Goal: Information Seeking & Learning: Learn about a topic

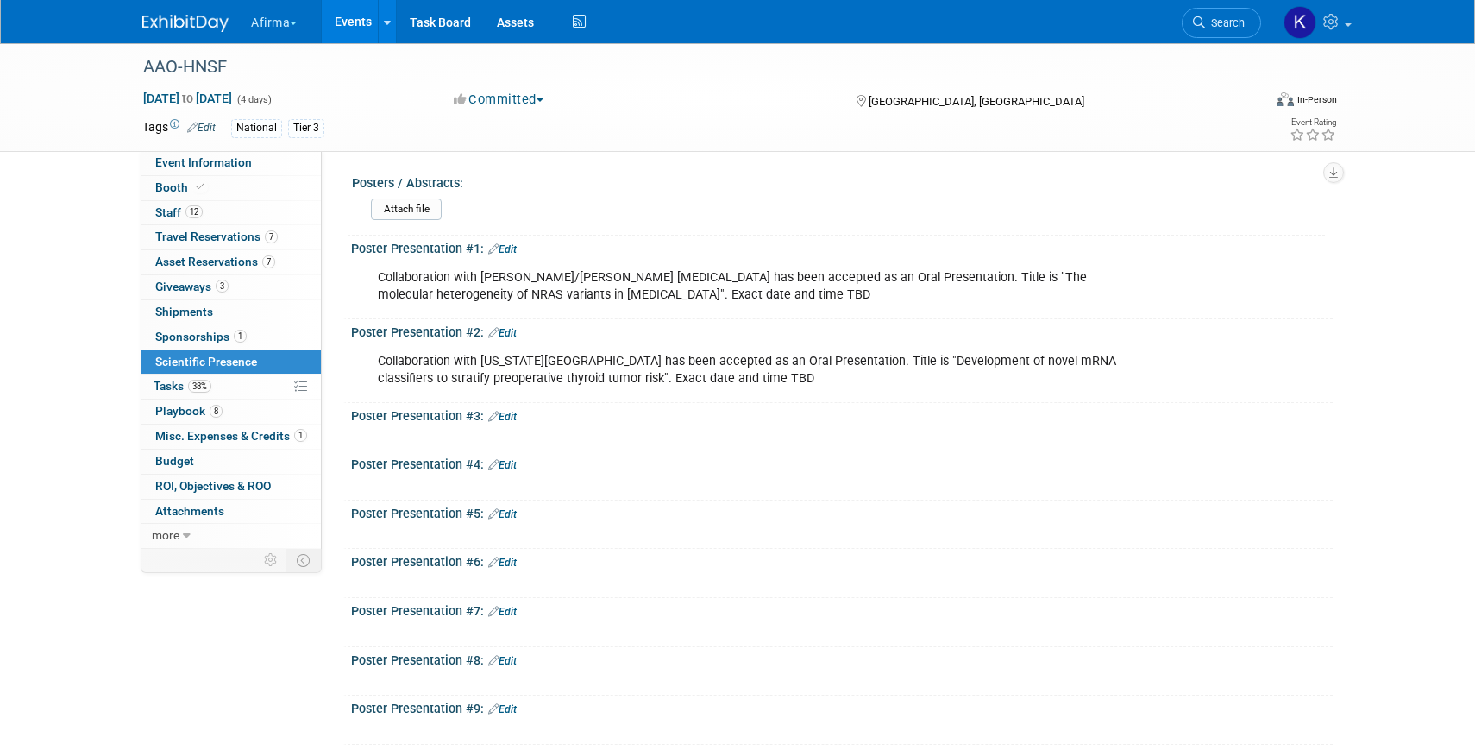
click at [298, 25] on button "Afirma" at bounding box center [283, 19] width 69 height 38
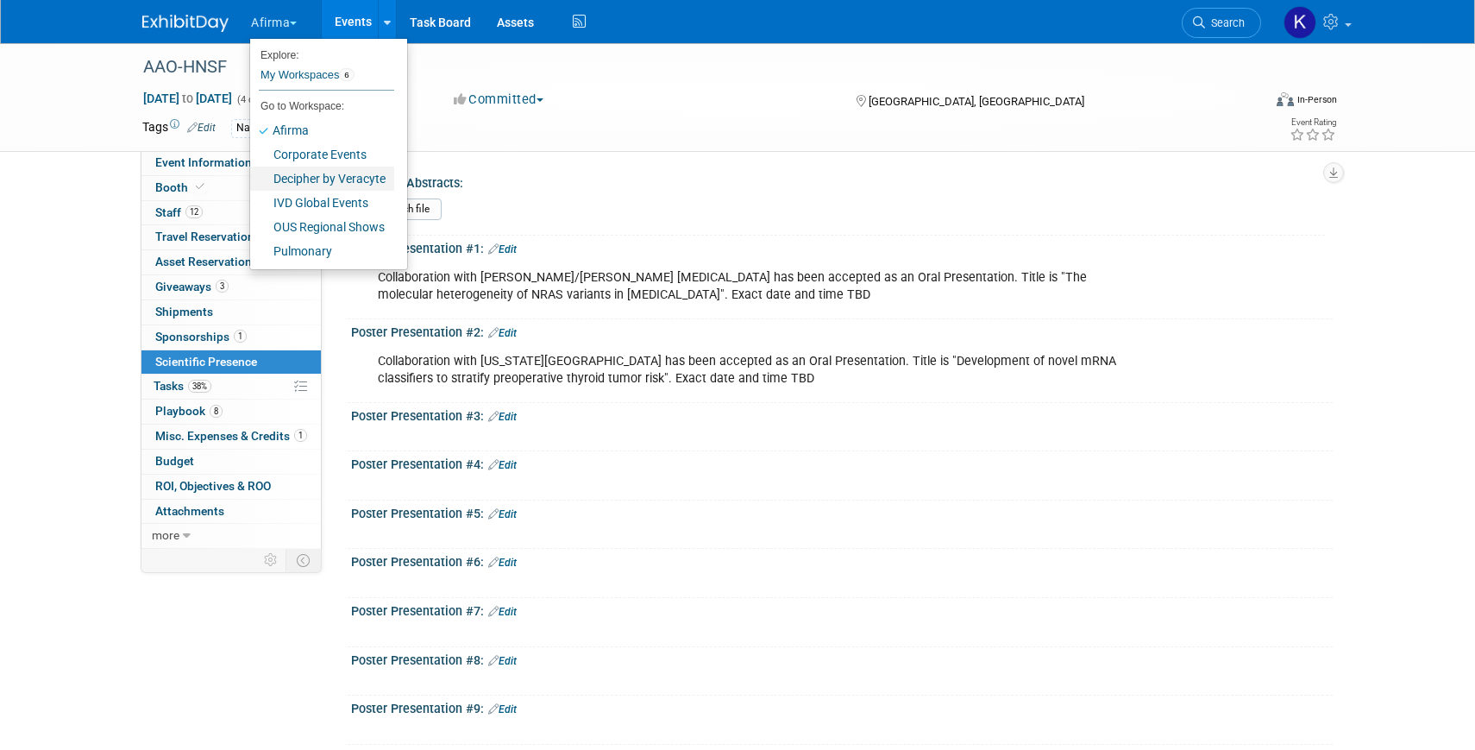
click at [346, 181] on link "Decipher by Veracyte" at bounding box center [322, 178] width 144 height 24
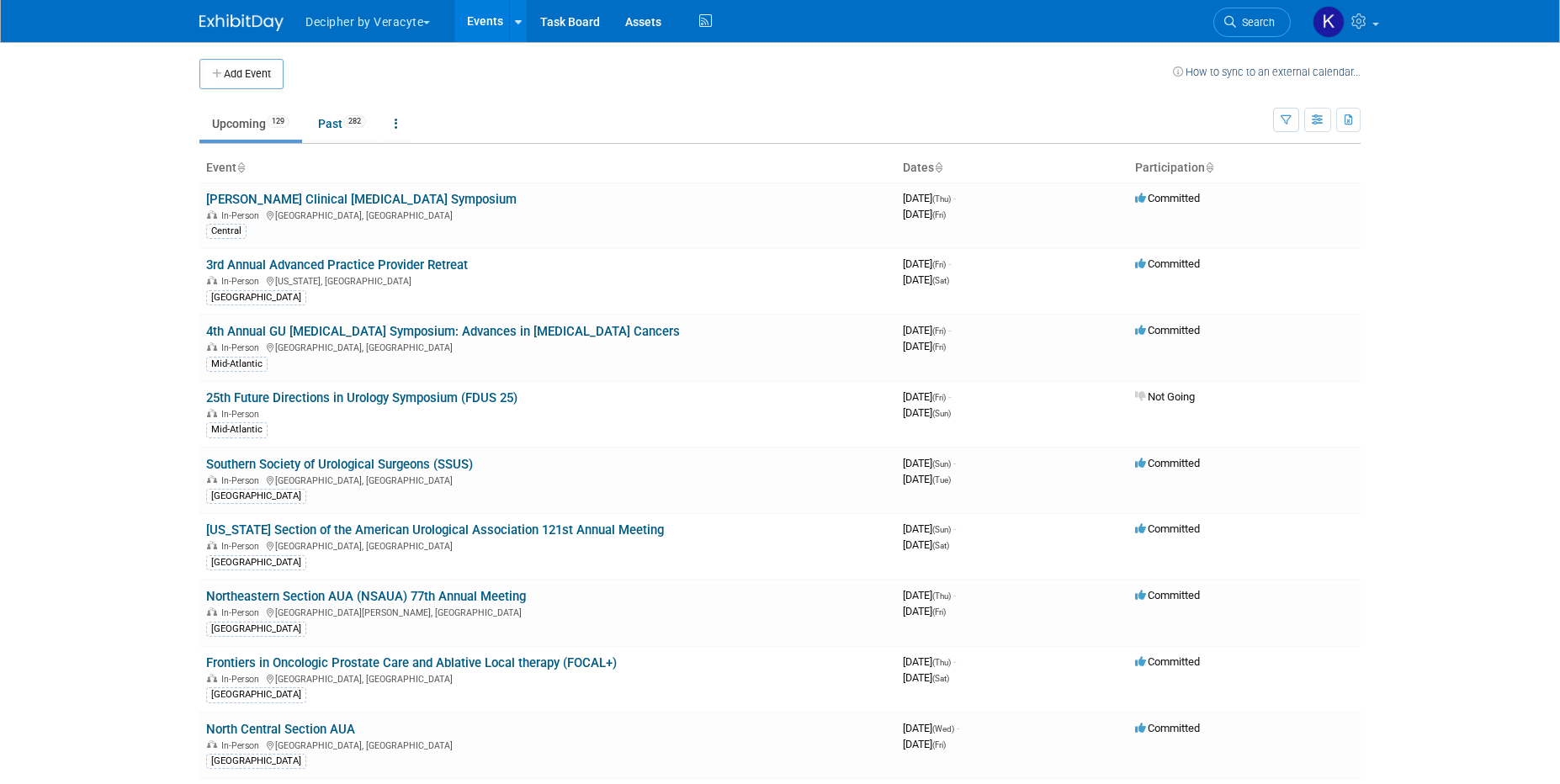
click at [350, 40] on ul "Decipher by Veracyte Explore: My Workspaces 6 Go to Workspace: Afirma Corporate…" at bounding box center [509, 20] width 413 height 42
click at [348, 29] on button "Decipher by Veracyte" at bounding box center [377, 19] width 147 height 37
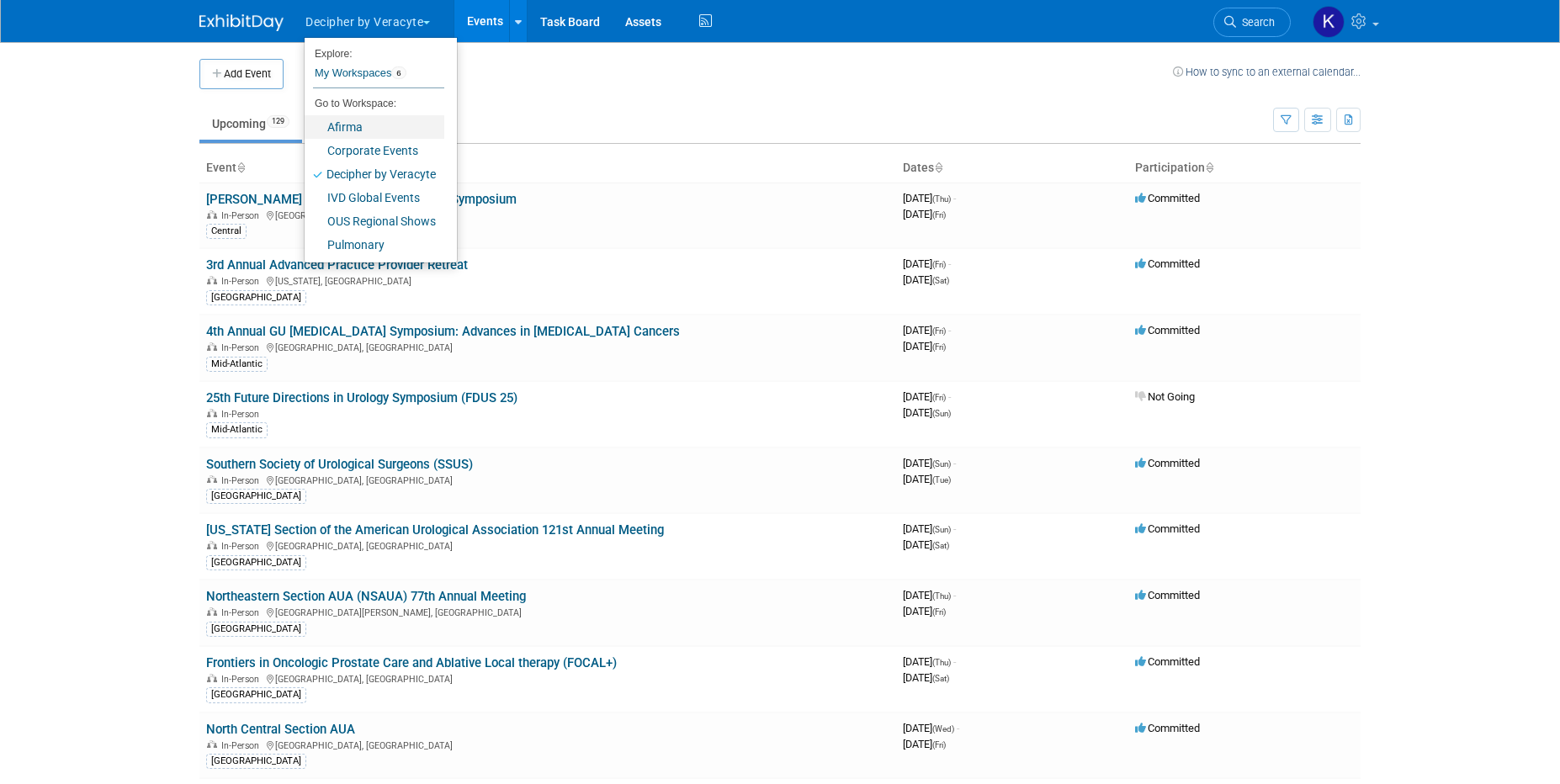
click at [374, 132] on link "Afirma" at bounding box center [374, 127] width 140 height 23
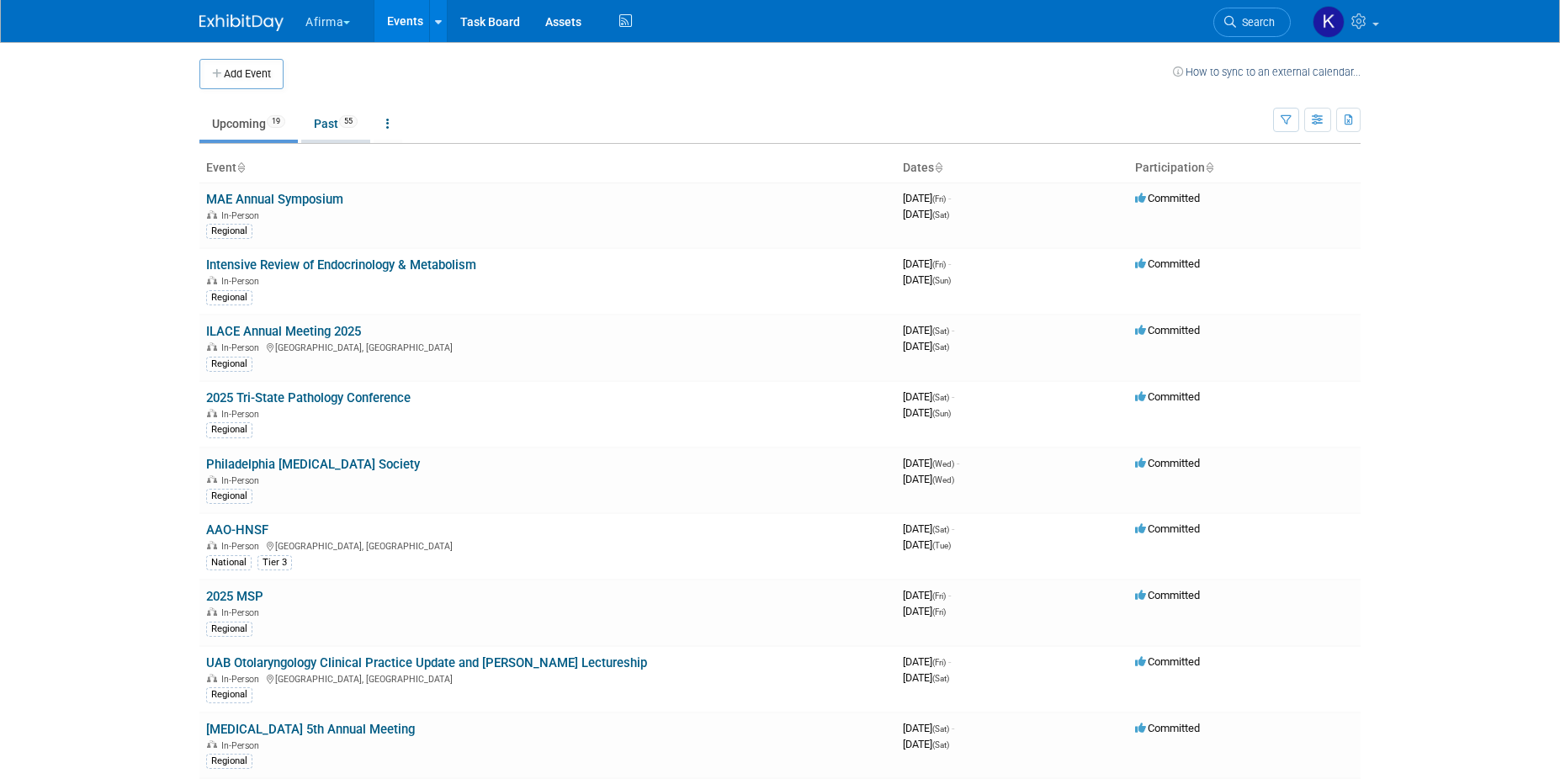
click at [330, 127] on link "Past 55" at bounding box center [336, 123] width 69 height 32
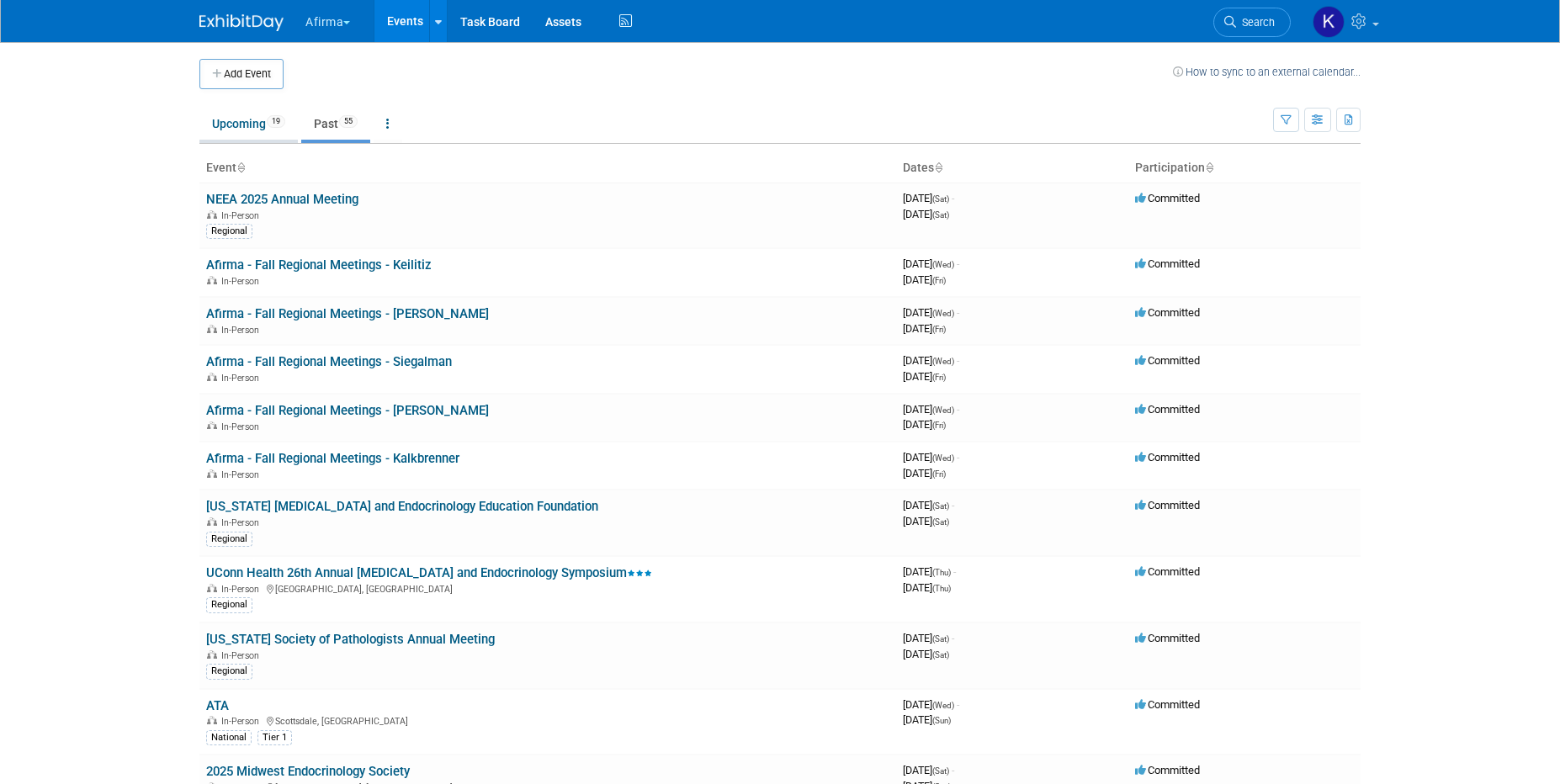
click at [262, 131] on link "Upcoming 19" at bounding box center [248, 123] width 99 height 32
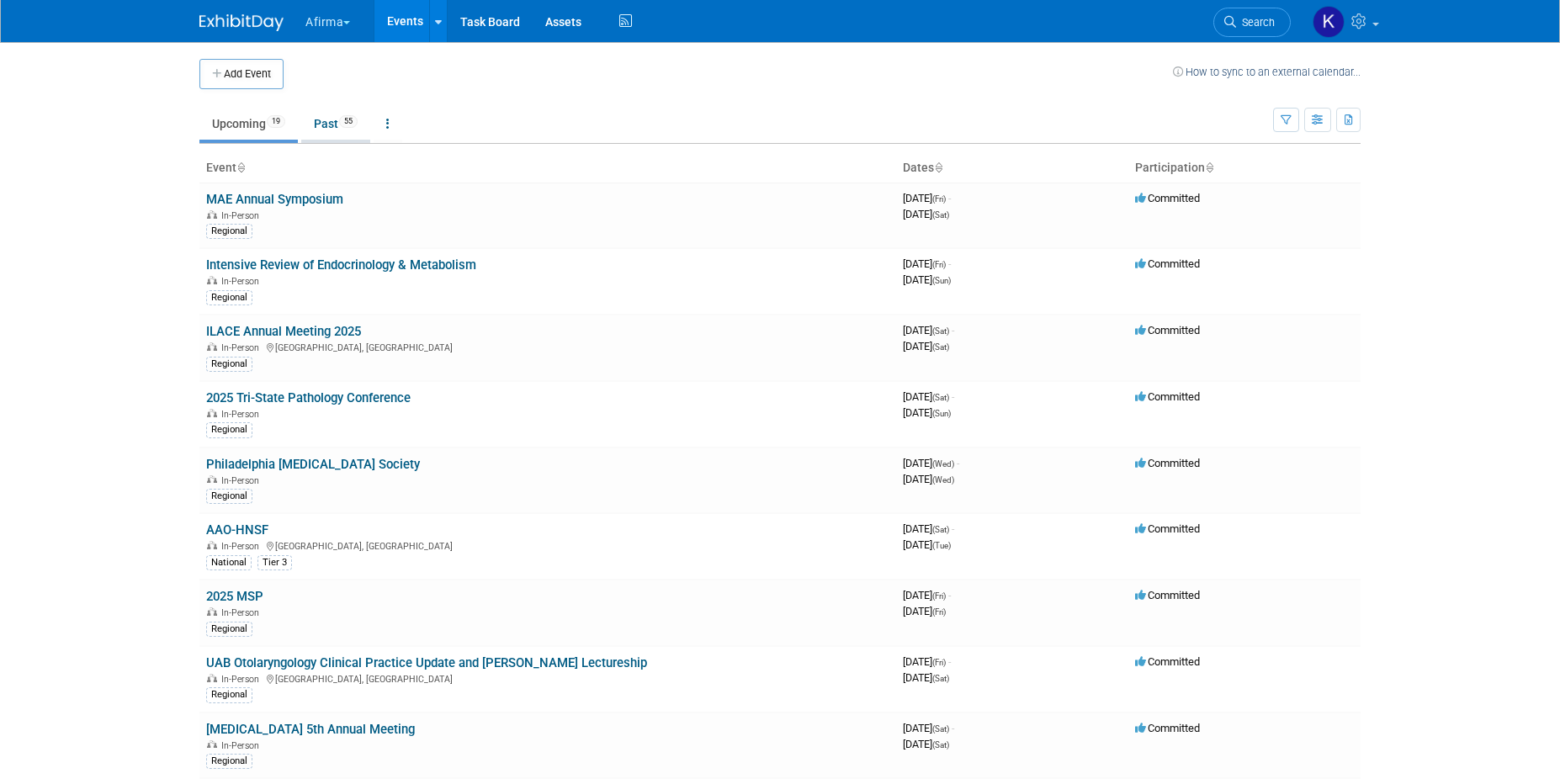
click at [335, 119] on link "Past 55" at bounding box center [336, 123] width 69 height 32
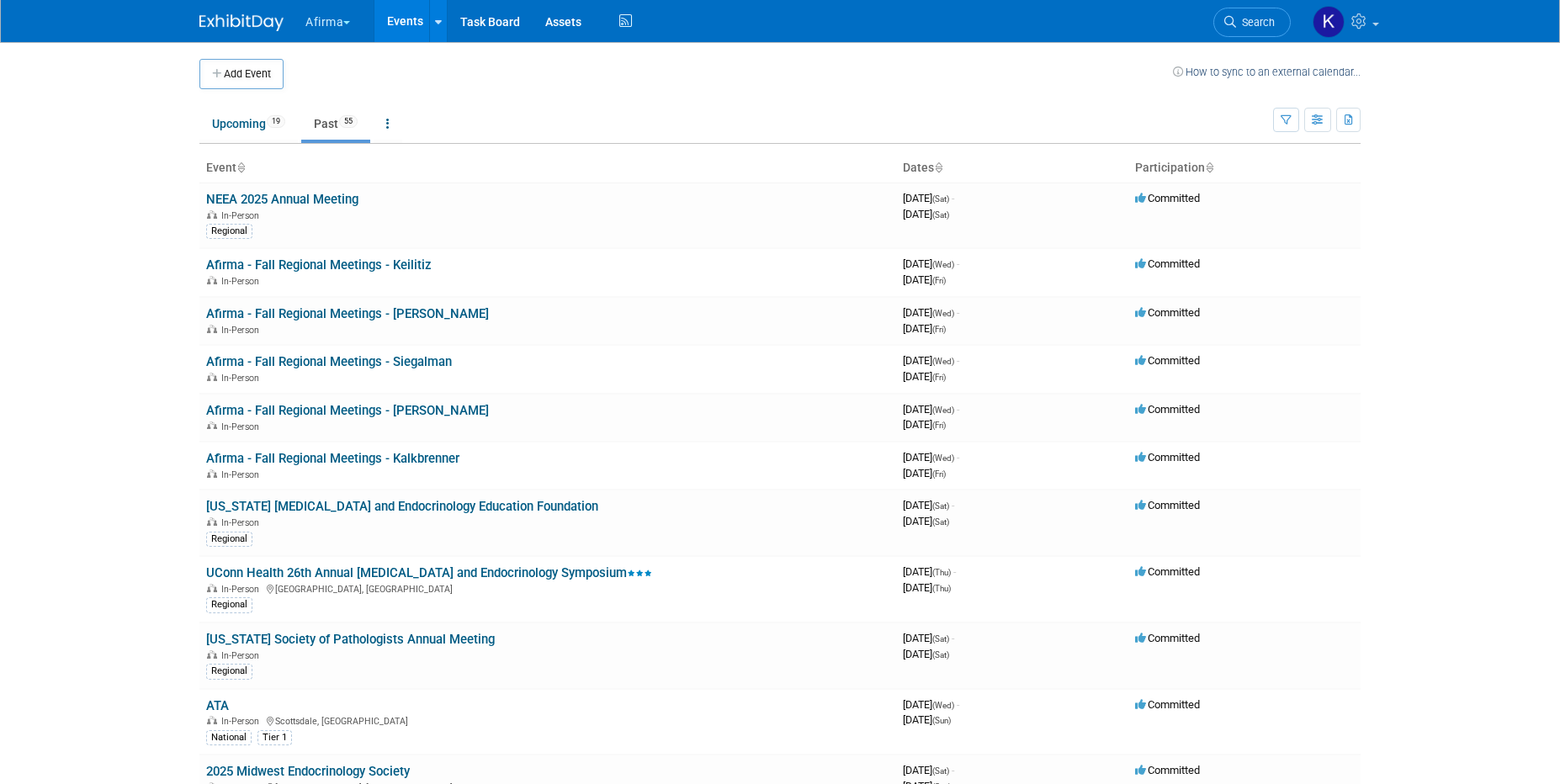
click at [1300, 114] on div "Show: All Events Just My Events Only show events that either I created, or I am…" at bounding box center [1317, 116] width 88 height 55
click at [1276, 132] on button "button" at bounding box center [1286, 119] width 26 height 24
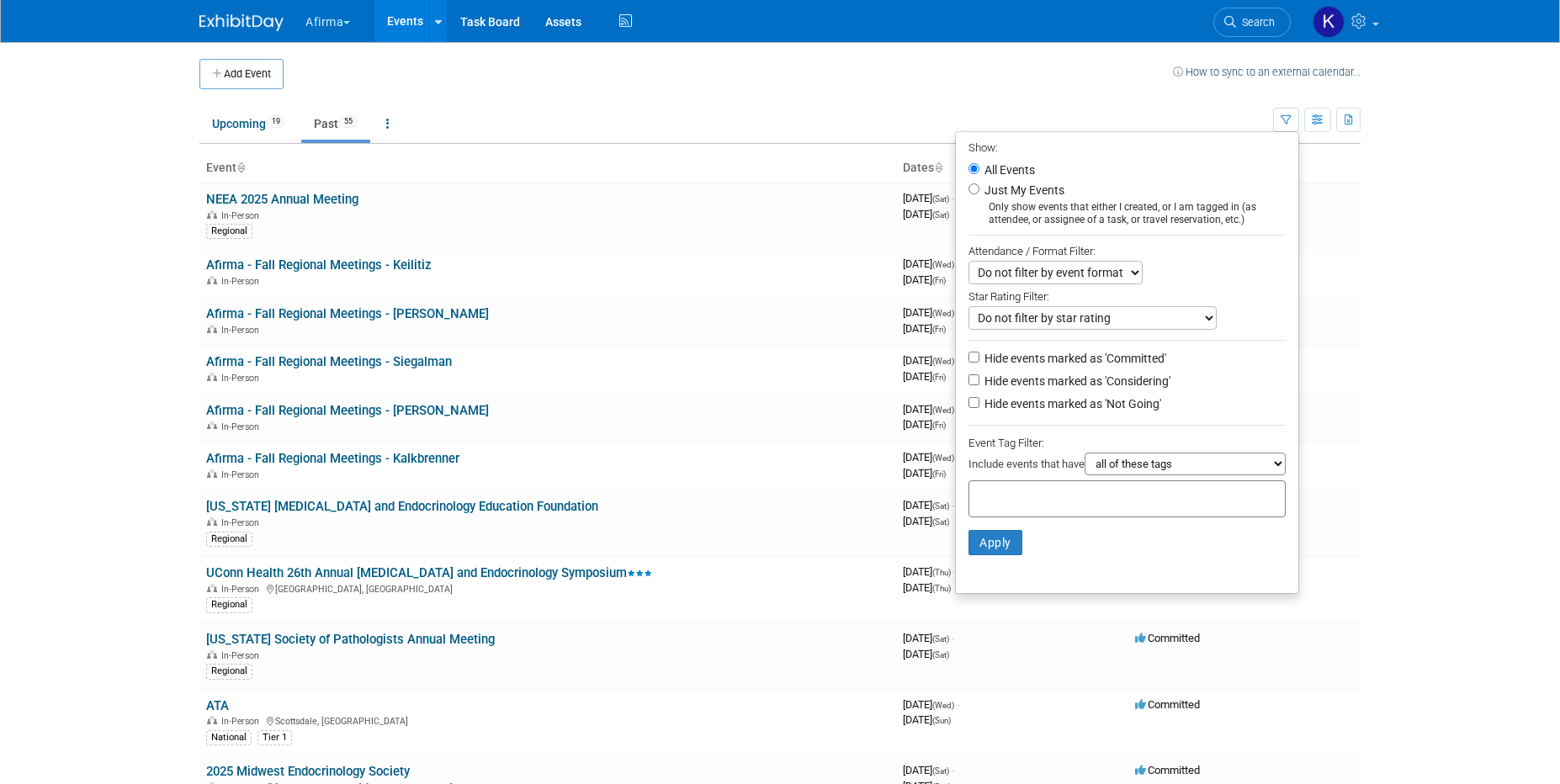
click at [1133, 503] on div at bounding box center [1127, 499] width 317 height 37
click at [1034, 557] on div "Regional" at bounding box center [1027, 555] width 134 height 21
type input "Regional"
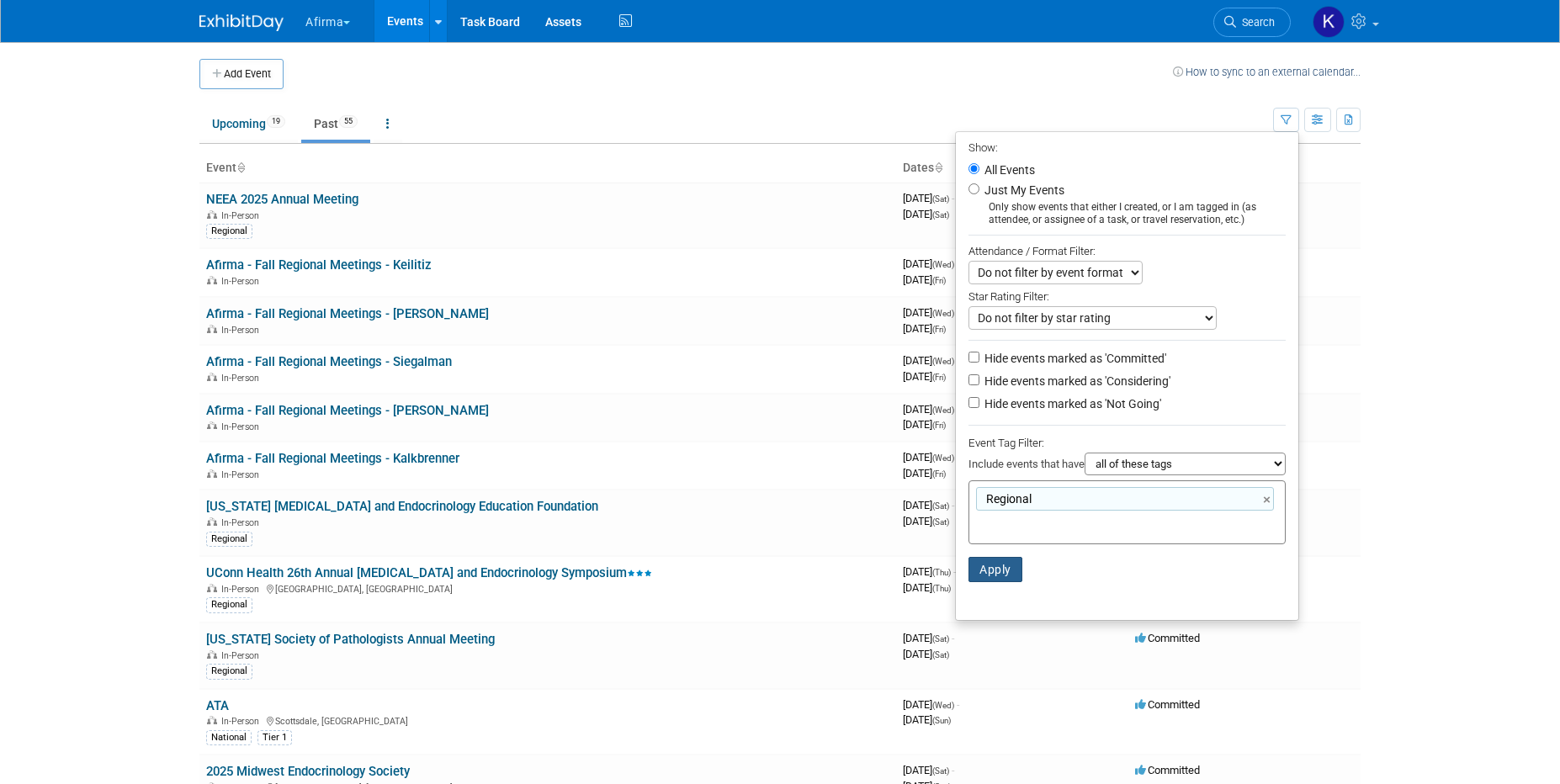
click at [978, 577] on button "Apply" at bounding box center [995, 569] width 54 height 25
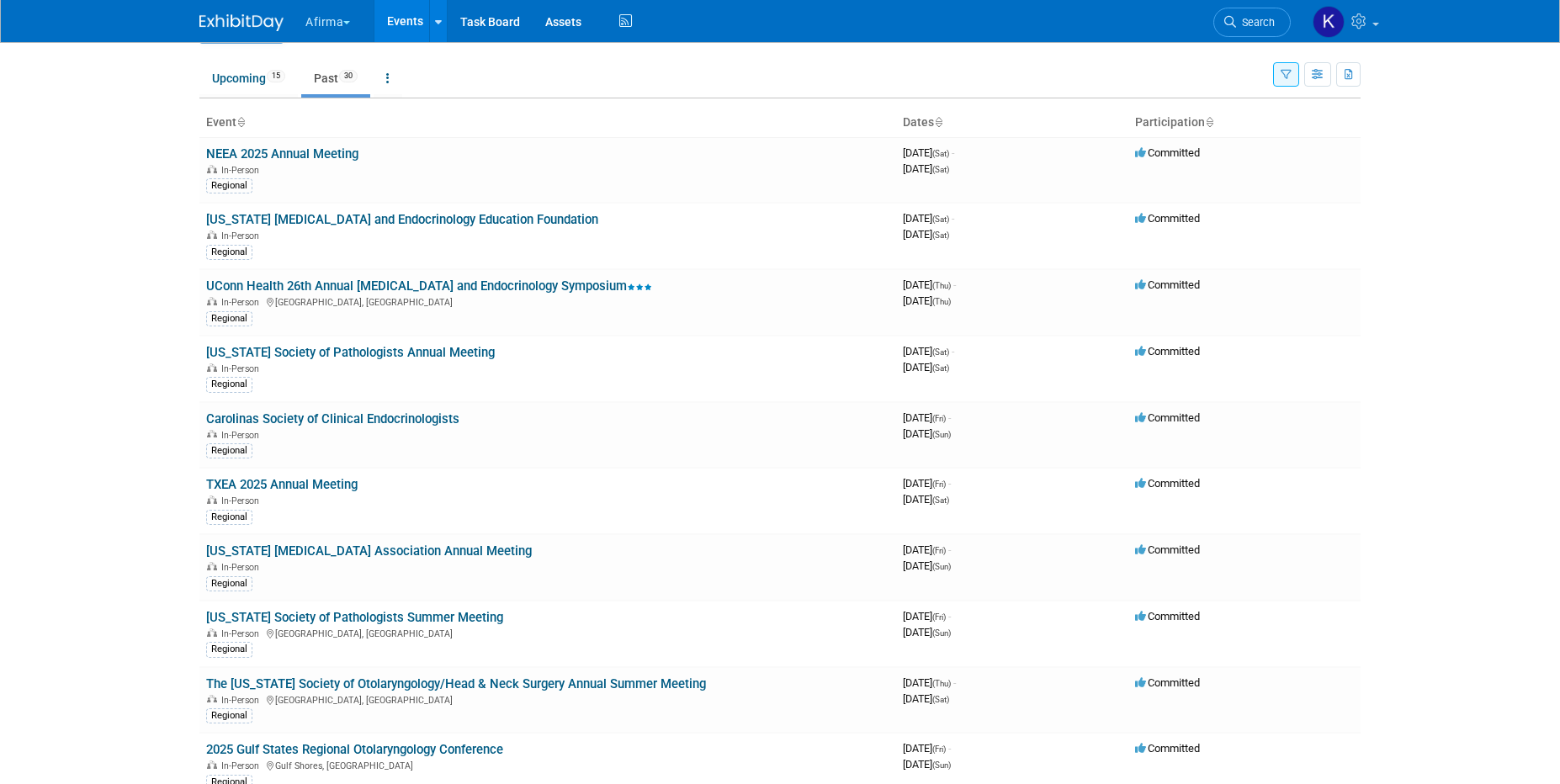
scroll to position [43, 0]
click at [291, 89] on link "Upcoming 15" at bounding box center [248, 80] width 99 height 32
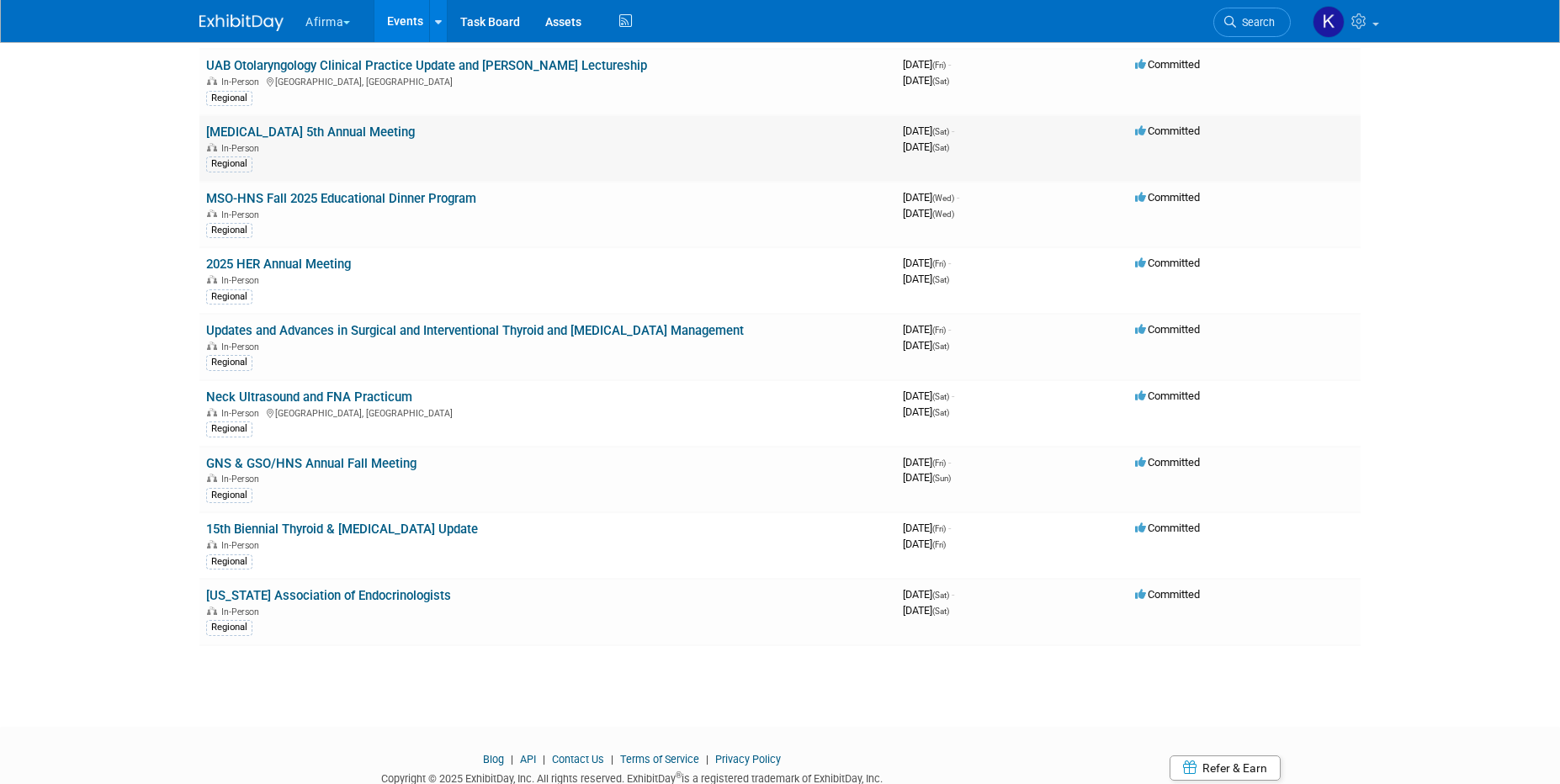
scroll to position [536, 0]
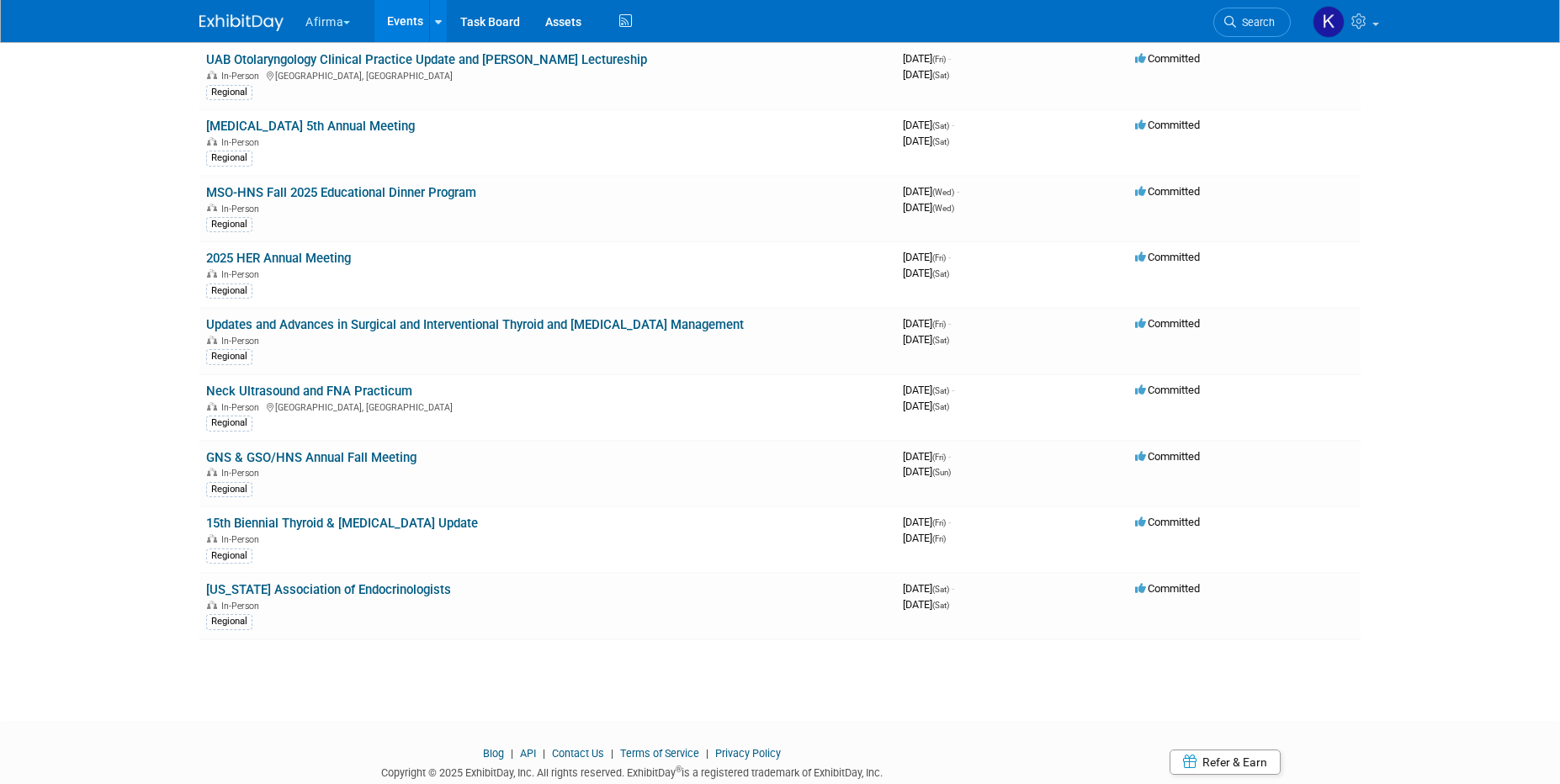
click at [325, 24] on button "Afirma" at bounding box center [337, 19] width 67 height 37
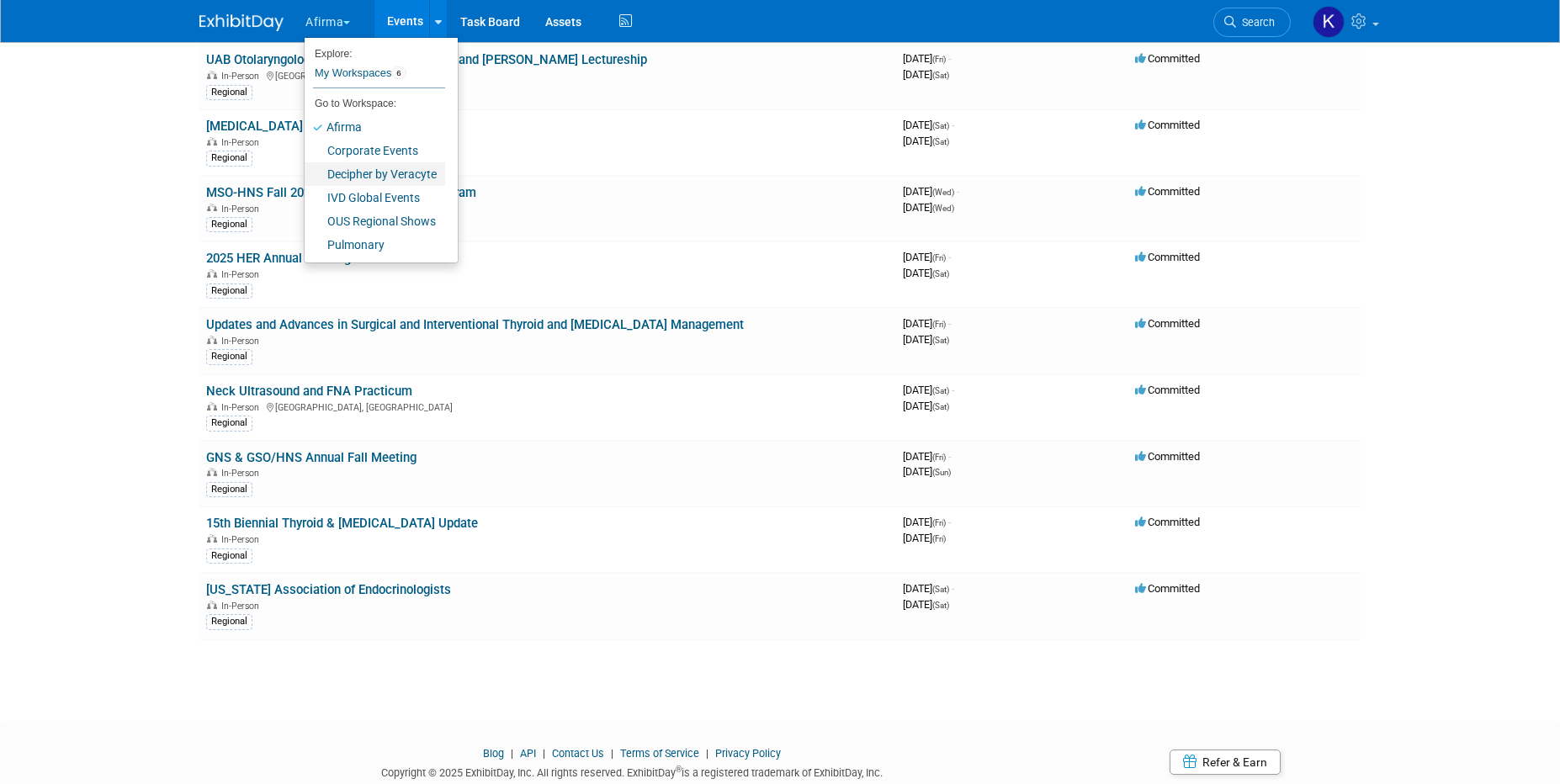
click at [362, 176] on link "Decipher by Veracyte" at bounding box center [375, 174] width 140 height 23
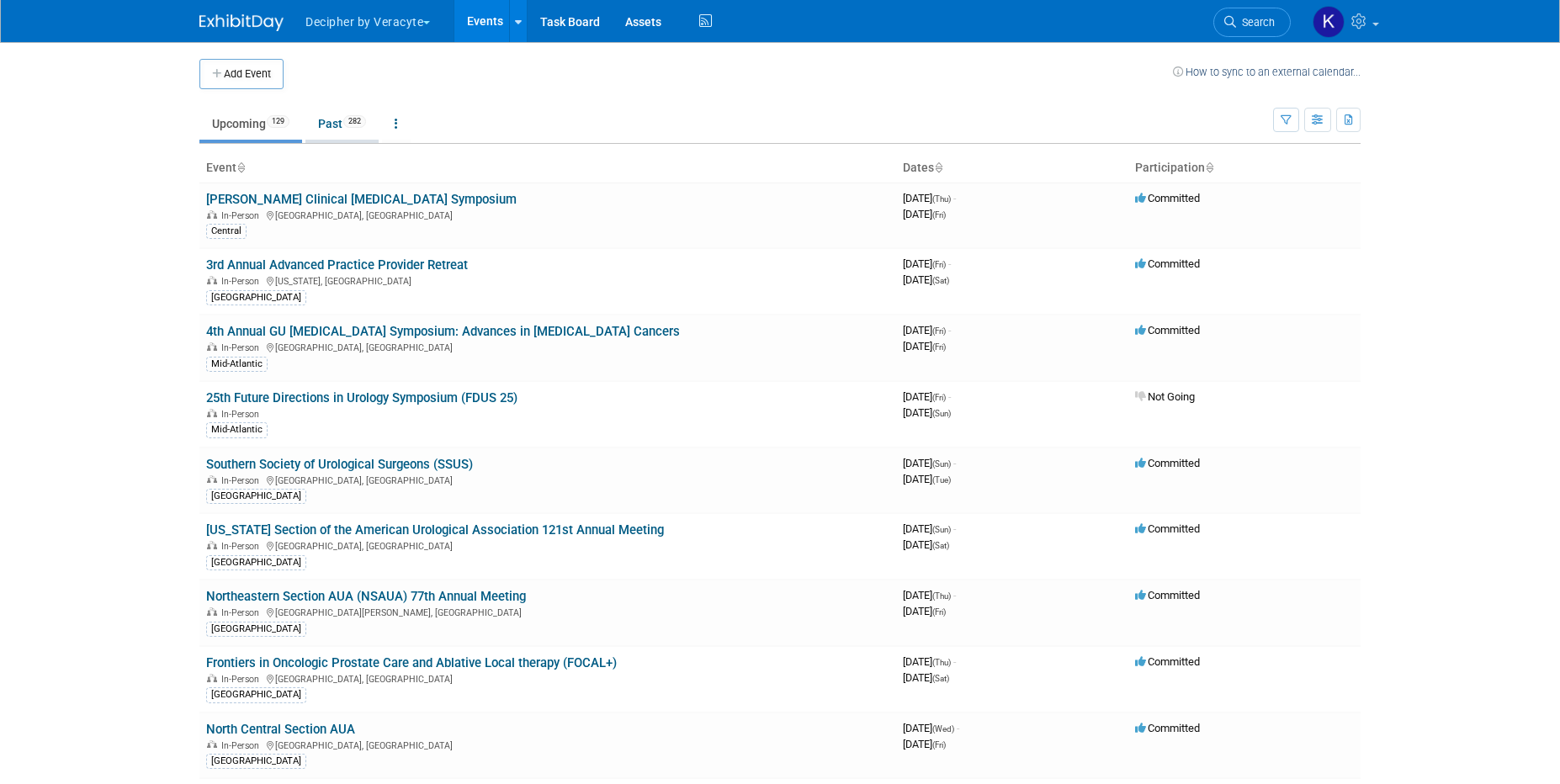
click at [352, 119] on span "282" at bounding box center [354, 121] width 22 height 13
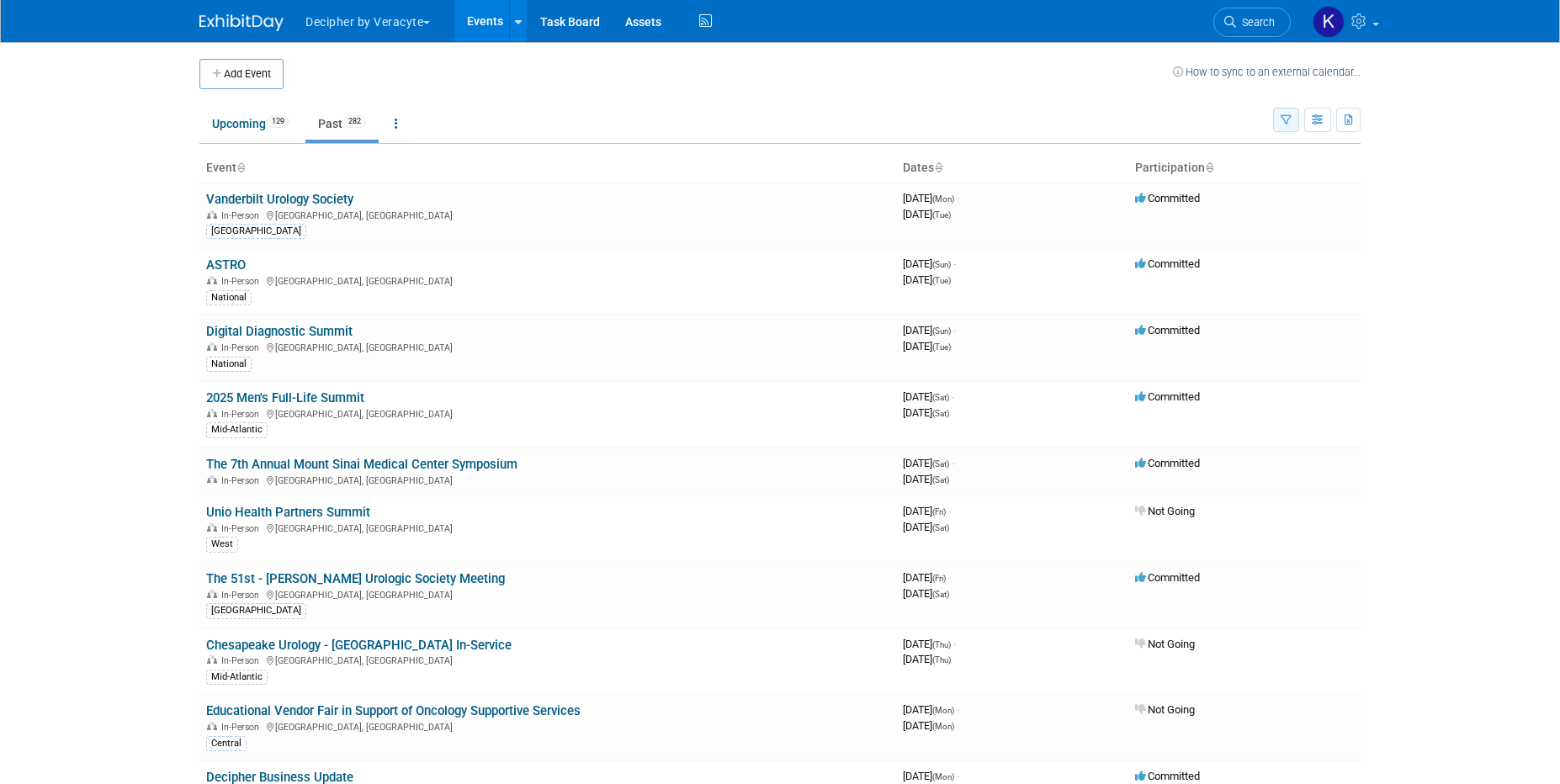
click at [1285, 119] on icon "button" at bounding box center [1286, 120] width 11 height 11
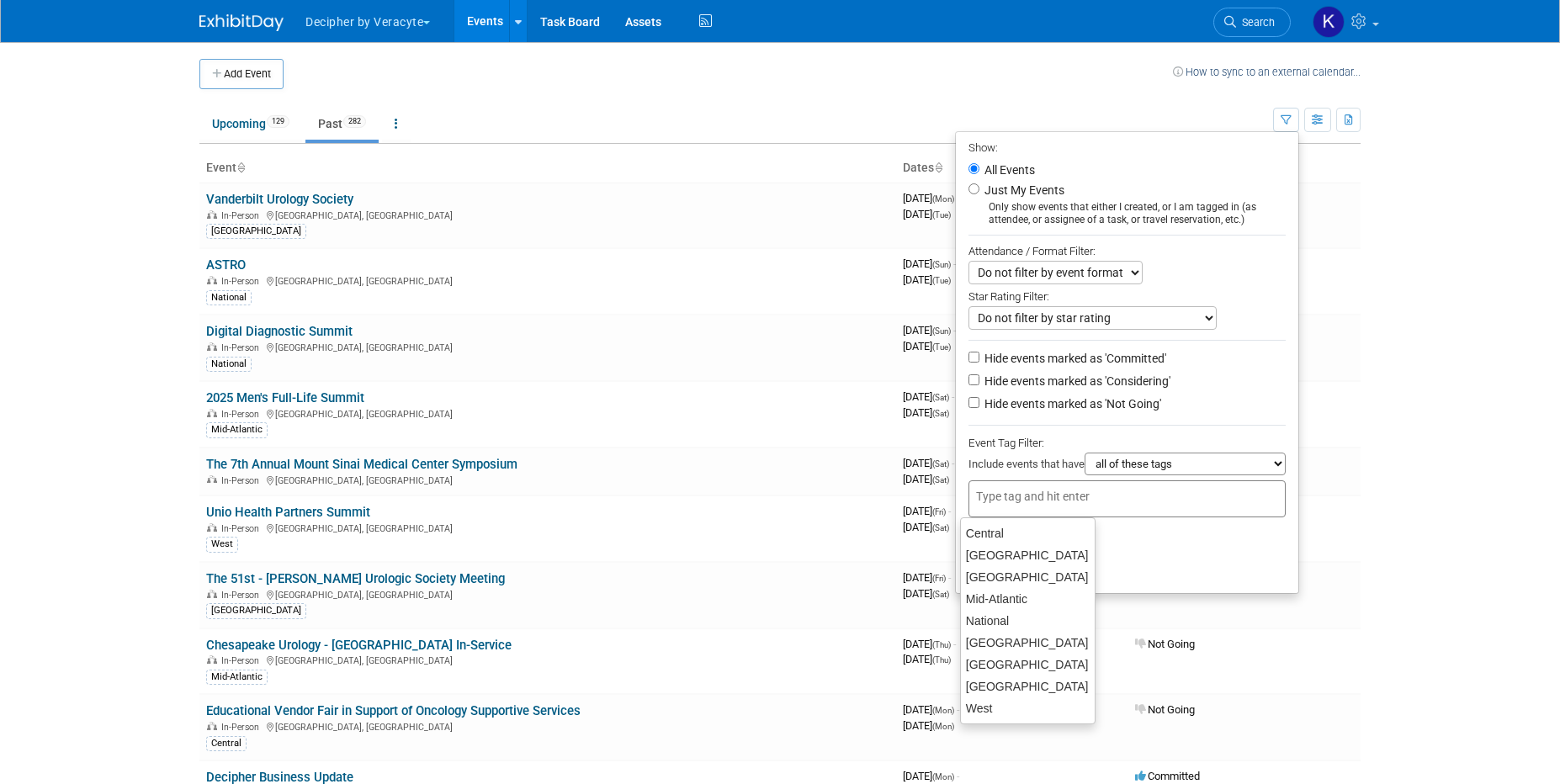
click at [1122, 481] on div at bounding box center [1127, 499] width 317 height 37
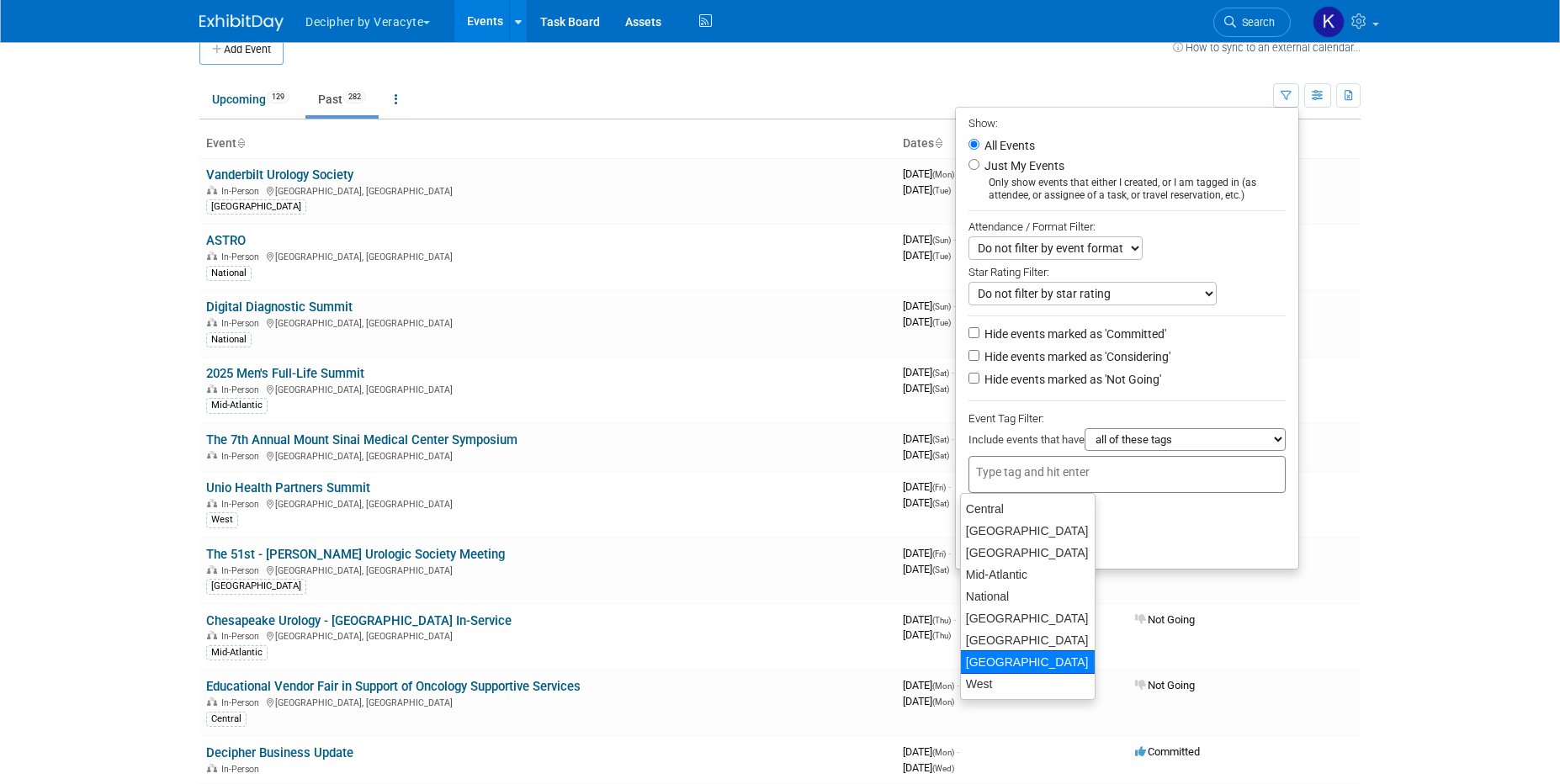
scroll to position [20, 0]
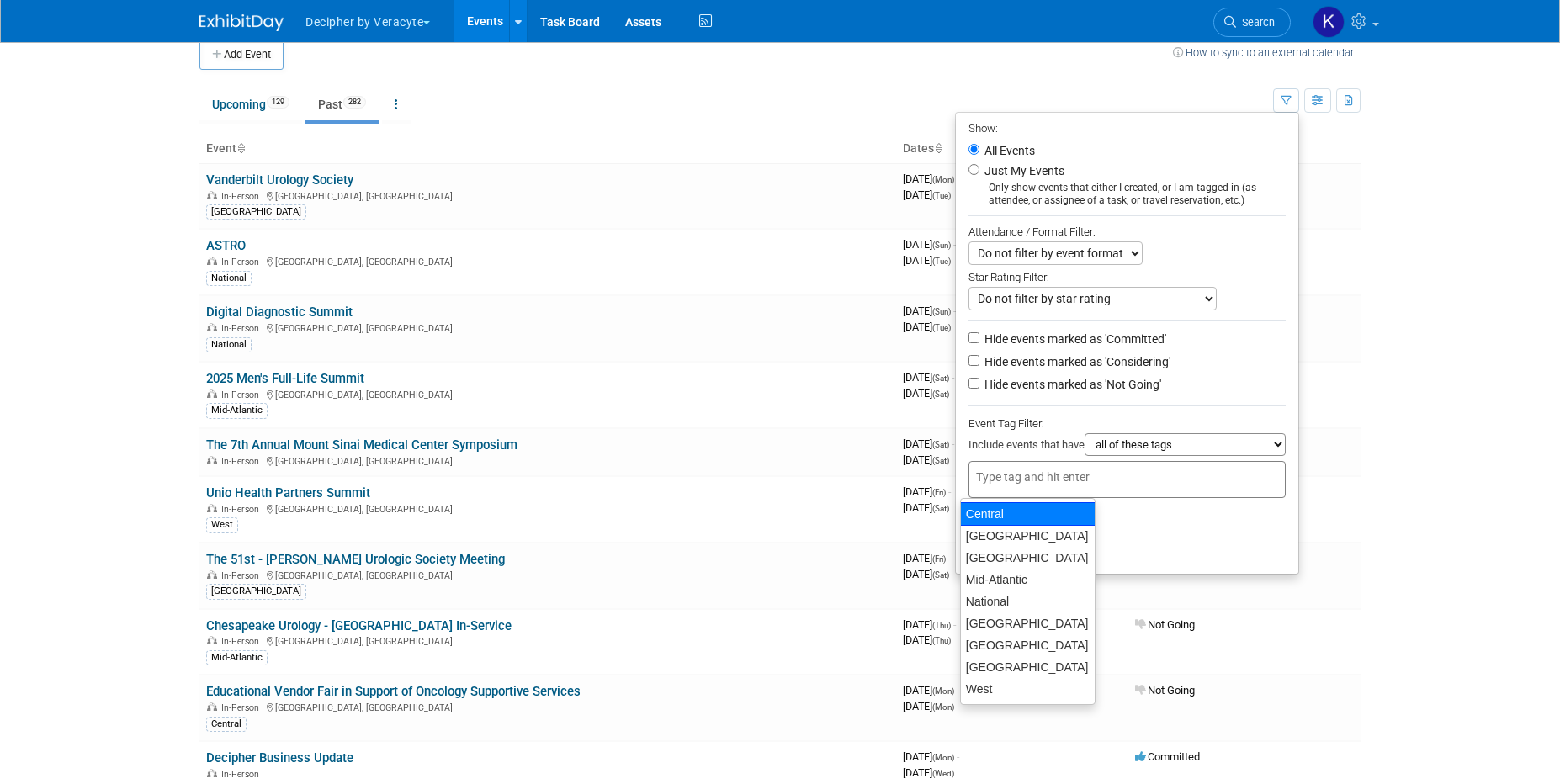
click at [1013, 516] on div "Central" at bounding box center [1027, 514] width 136 height 23
type input "Central"
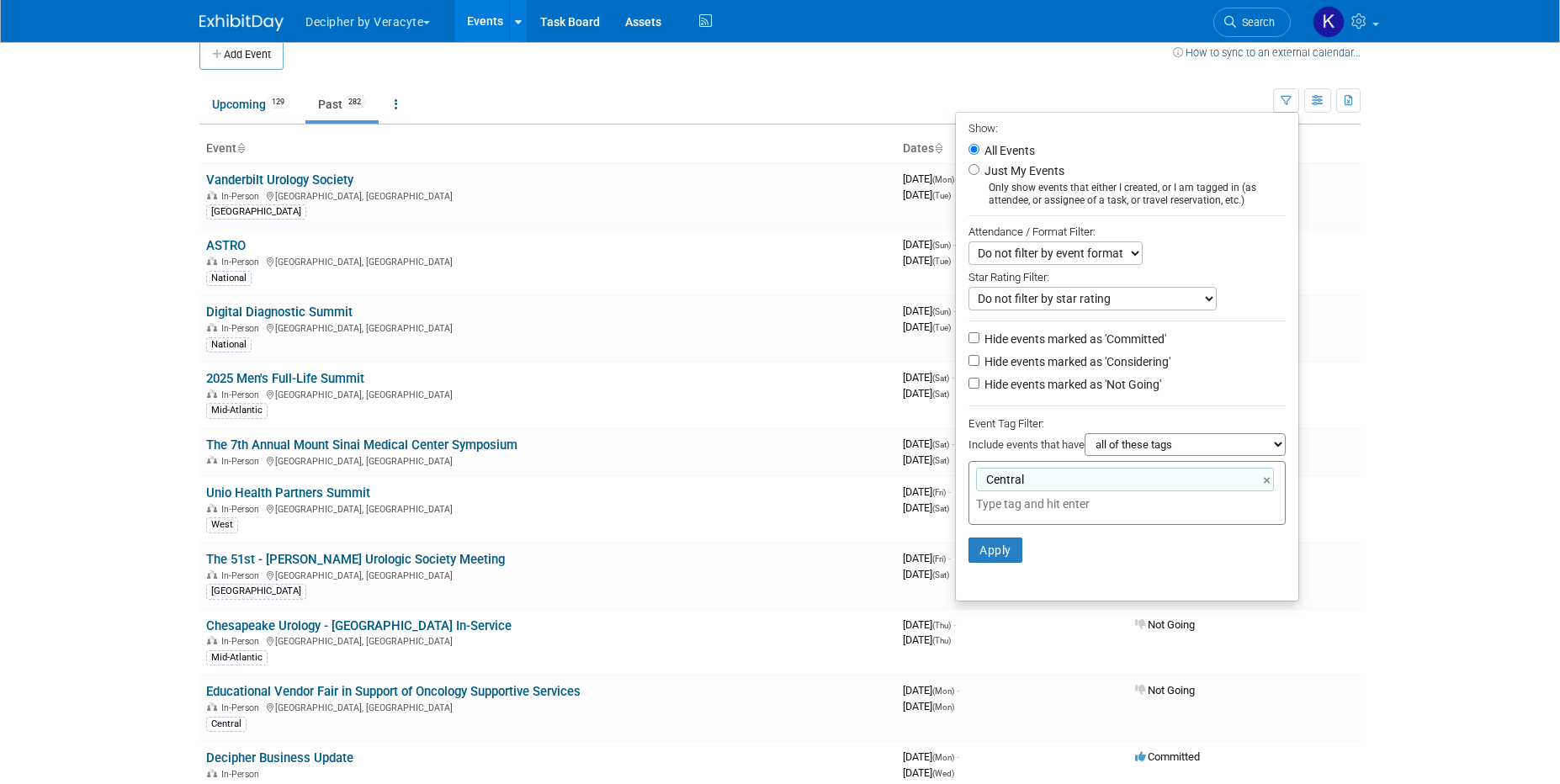
click at [1015, 509] on input "text" at bounding box center [1095, 503] width 236 height 17
click at [1265, 481] on link "×" at bounding box center [1268, 481] width 11 height 20
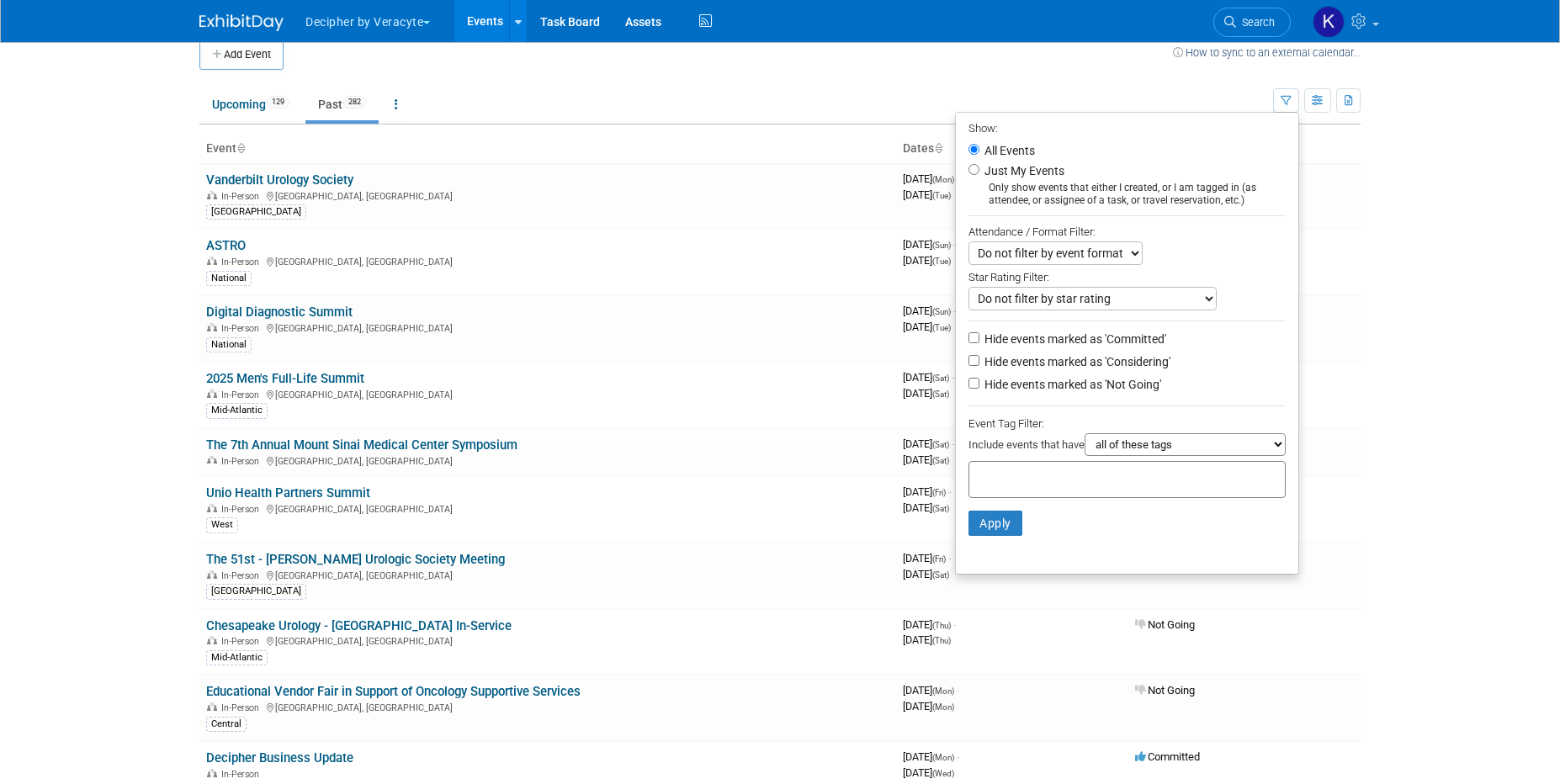
click at [1246, 523] on li "Apply Clear Filters" at bounding box center [1127, 524] width 342 height 51
click at [1200, 478] on input "text" at bounding box center [1095, 476] width 236 height 17
type input "natio"
click at [1166, 516] on div "National" at bounding box center [1078, 514] width 236 height 23
type input "National"
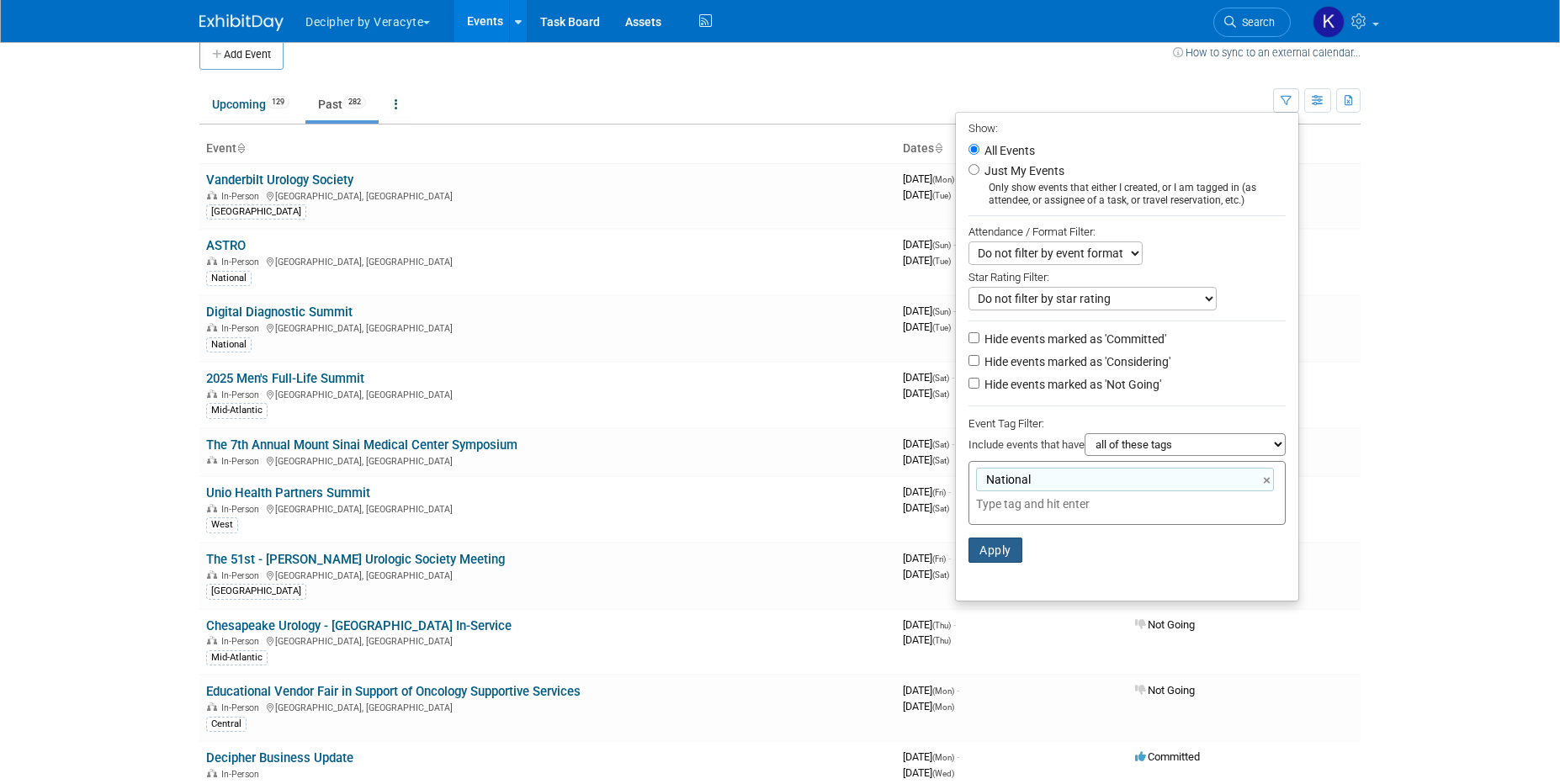
click at [997, 549] on button "Apply" at bounding box center [995, 550] width 54 height 25
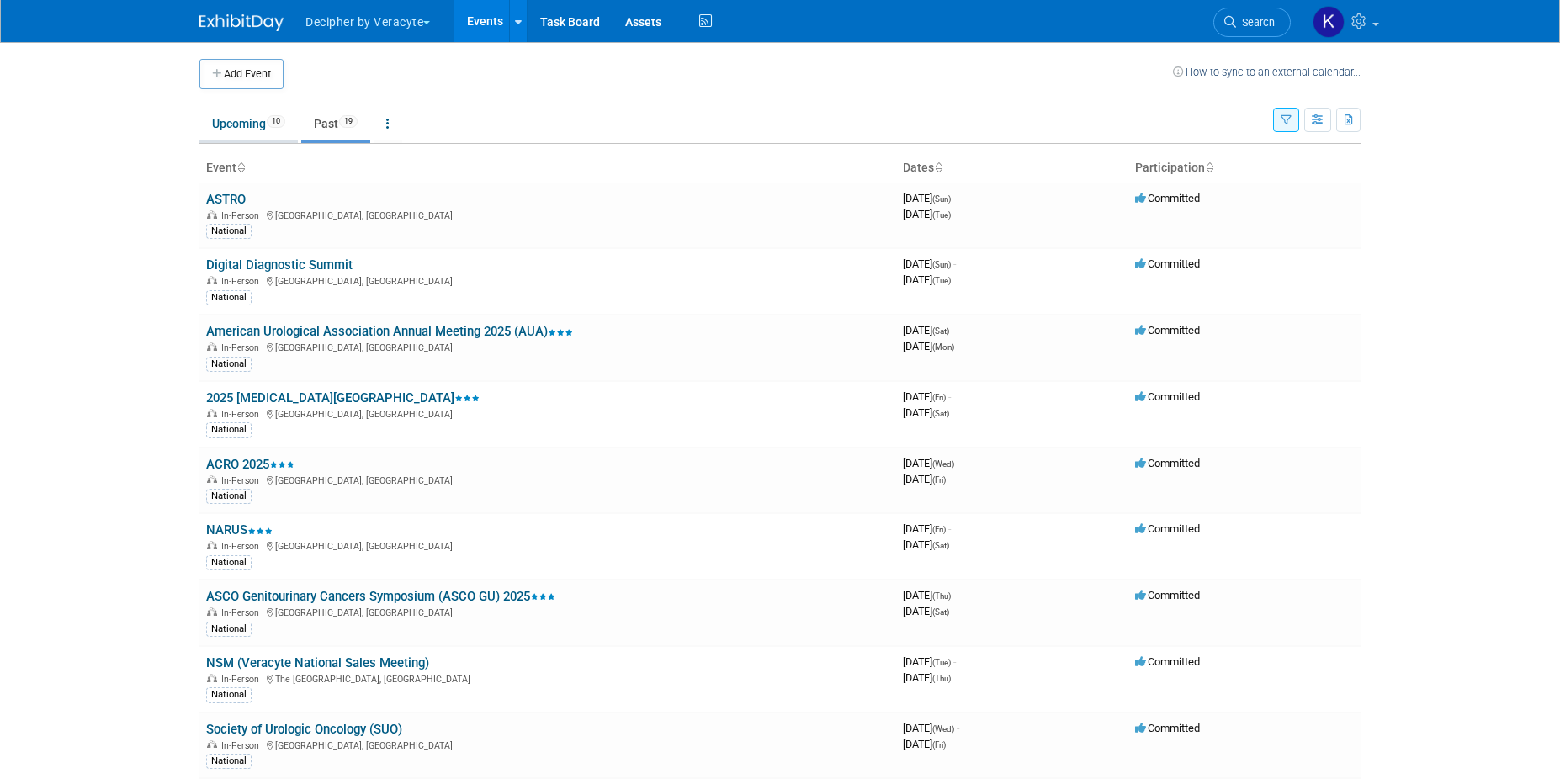
click at [263, 118] on link "Upcoming 10" at bounding box center [248, 123] width 99 height 32
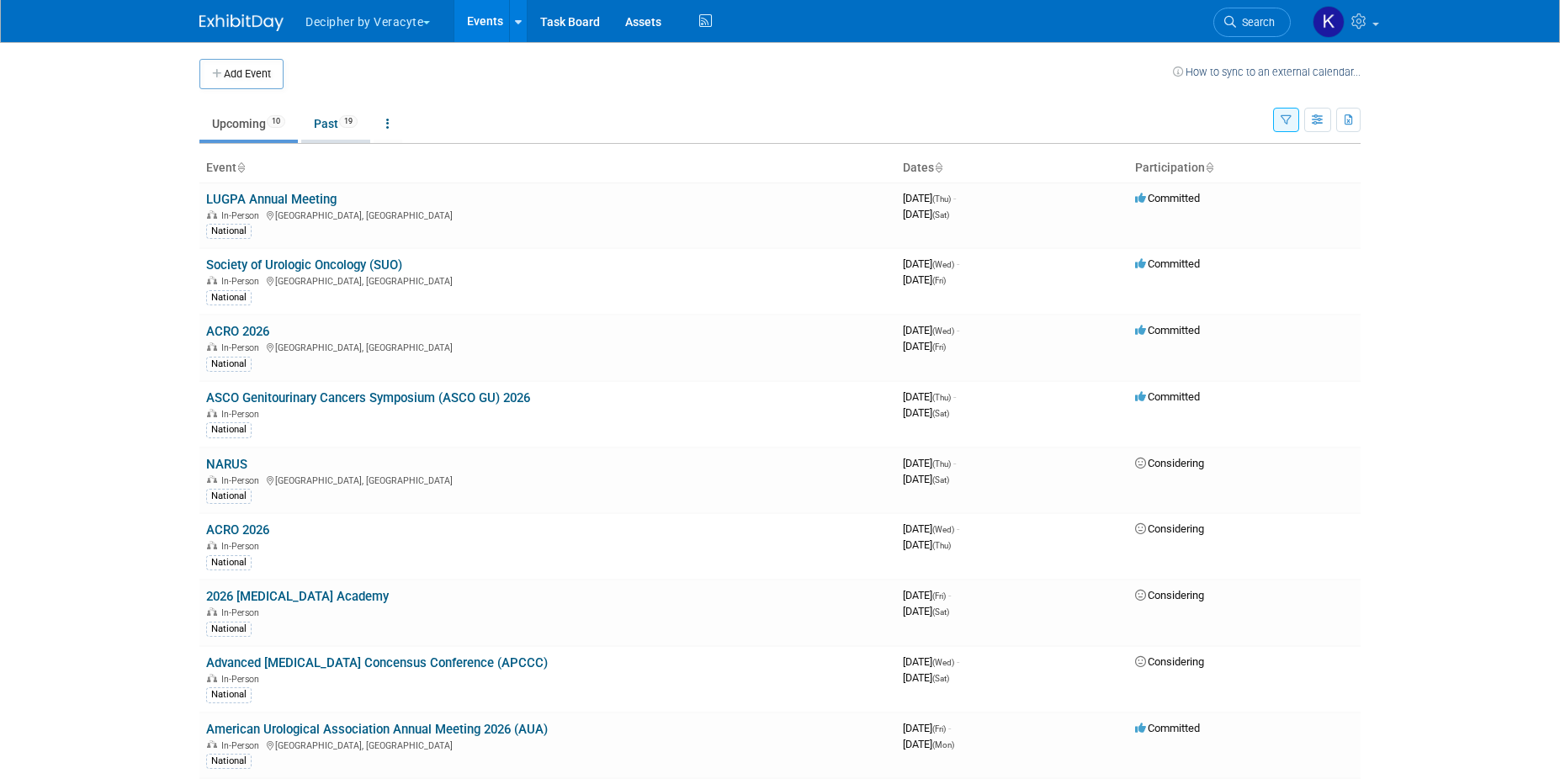
click at [341, 132] on link "Past 19" at bounding box center [336, 123] width 69 height 32
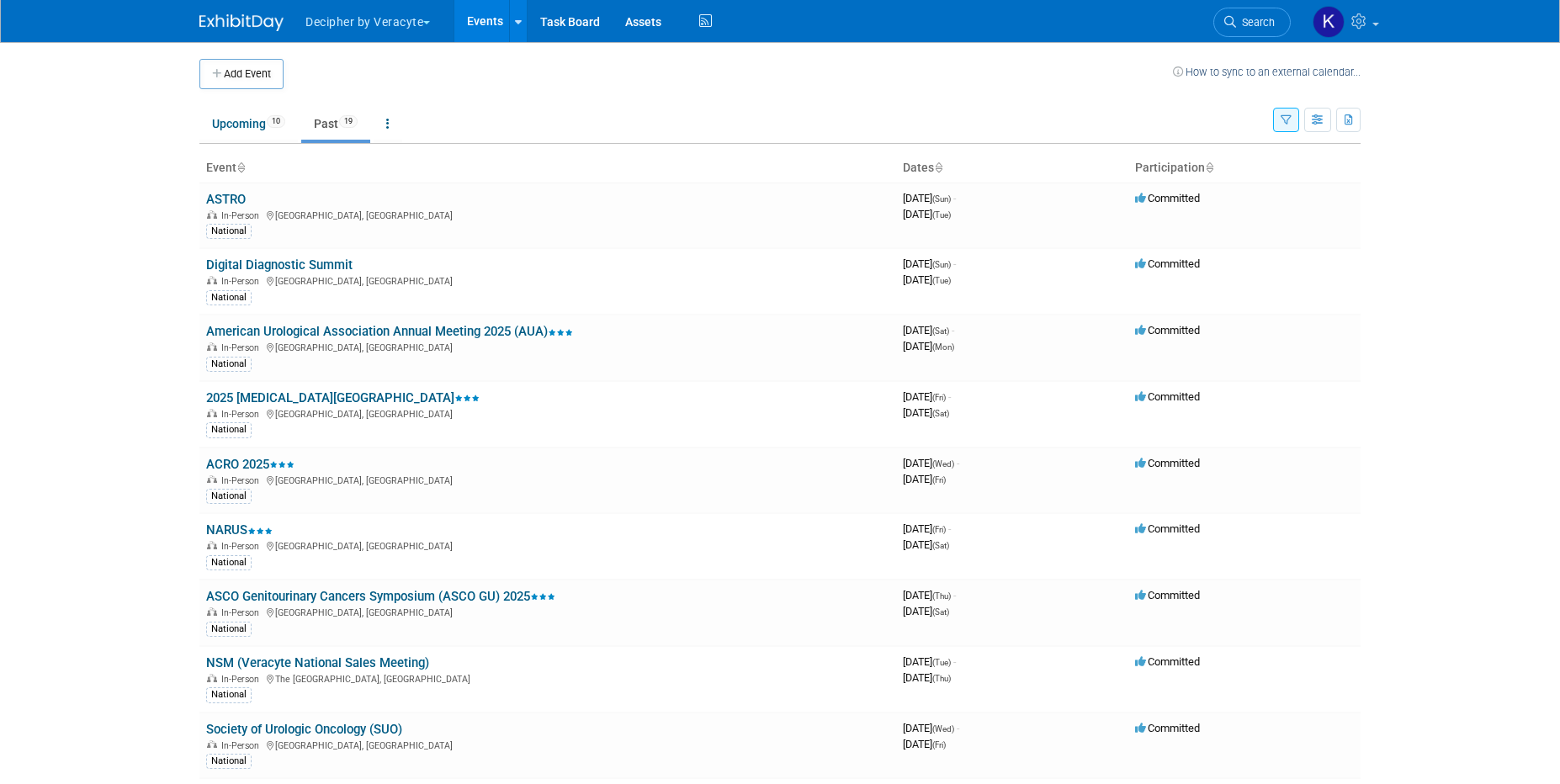
click at [1285, 119] on icon "button" at bounding box center [1286, 120] width 11 height 11
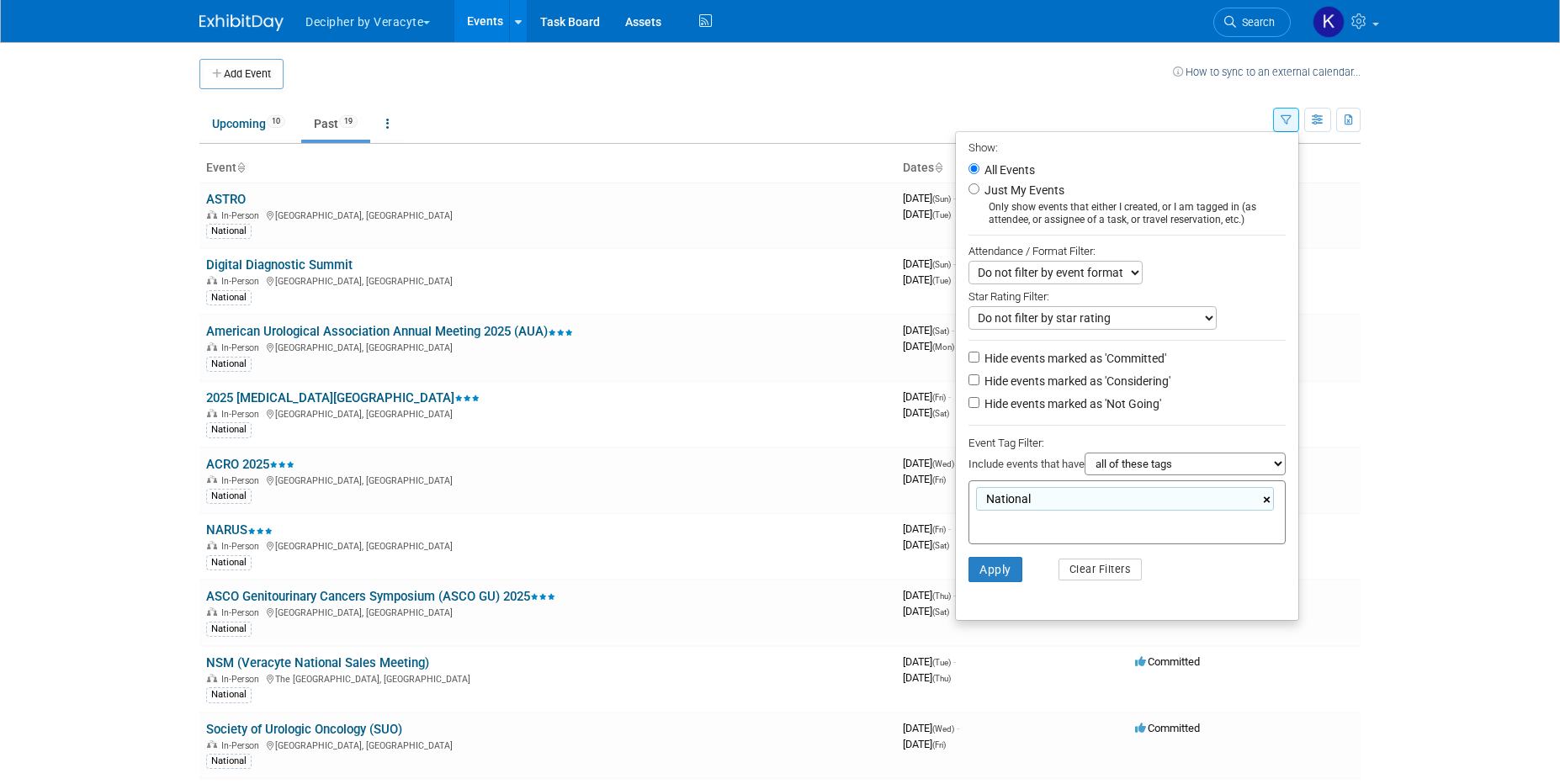
click at [1264, 497] on link "×" at bounding box center [1268, 500] width 11 height 20
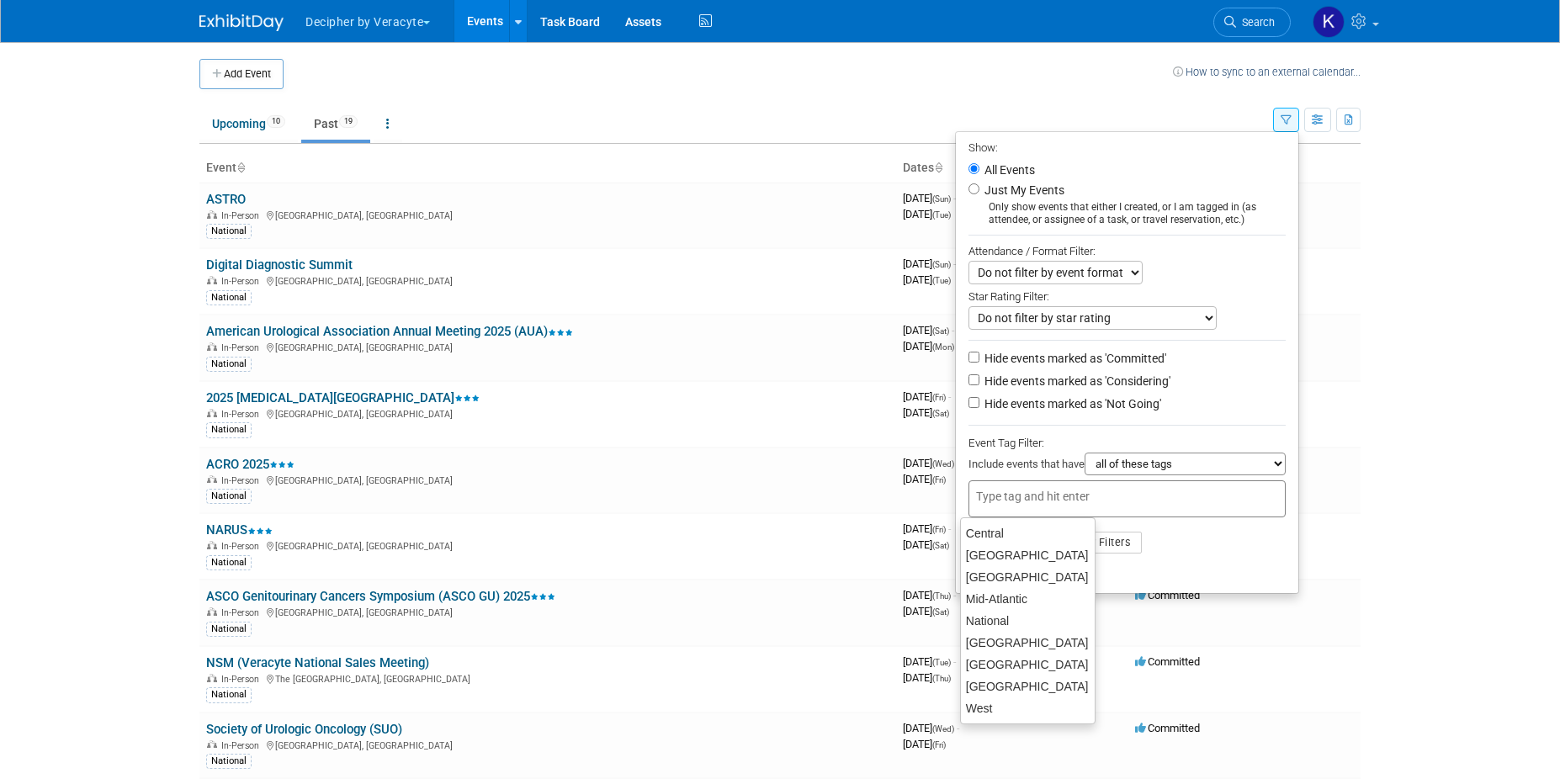
click at [1239, 467] on select "all of these tags any one of these tags only and exactly these specific tags" at bounding box center [1185, 463] width 201 height 22
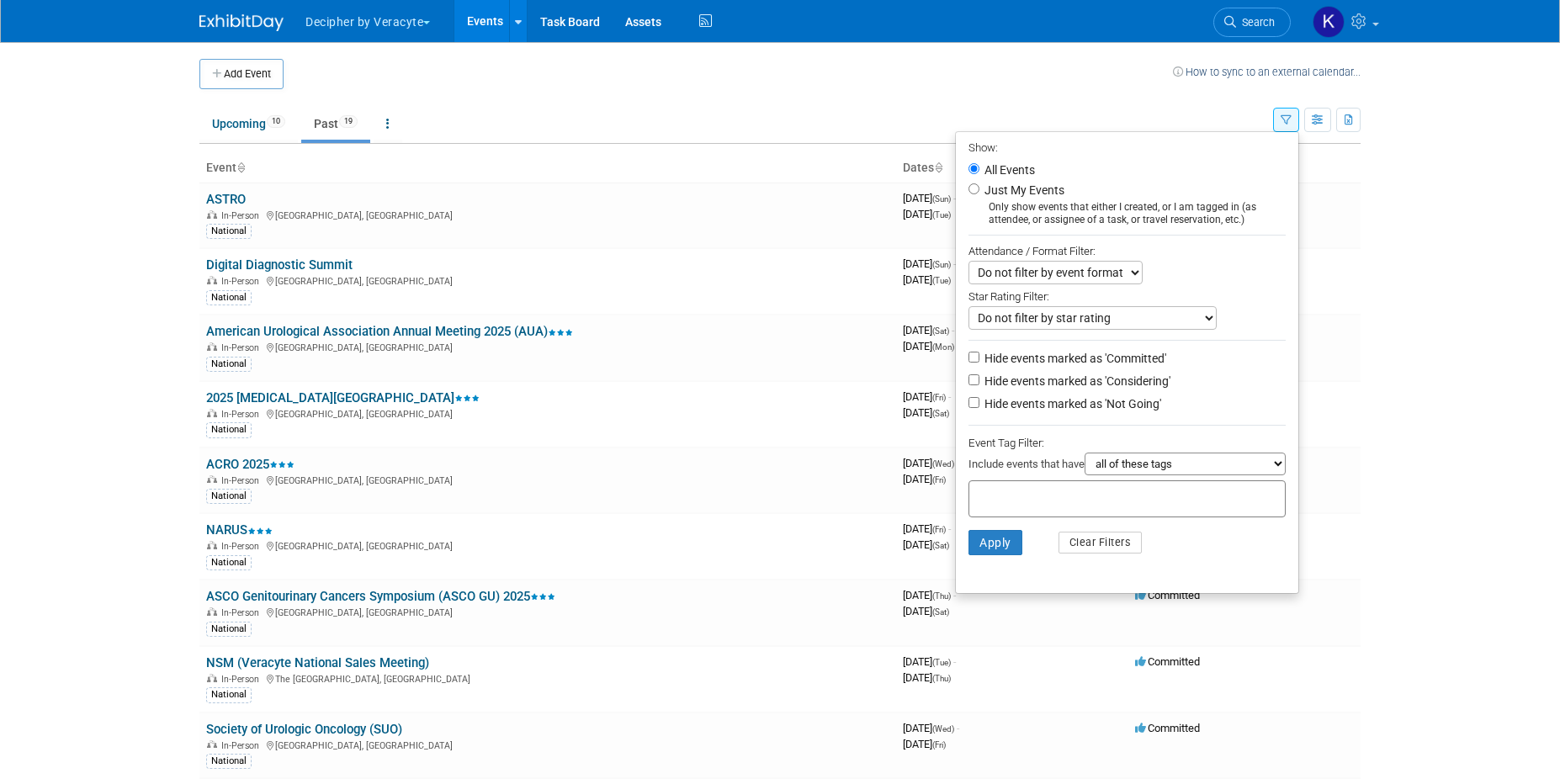
click at [1408, 348] on body "Decipher by Veracyte Explore: My Workspaces 6 Go to Workspace: Afirma Corporate…" at bounding box center [780, 392] width 1560 height 784
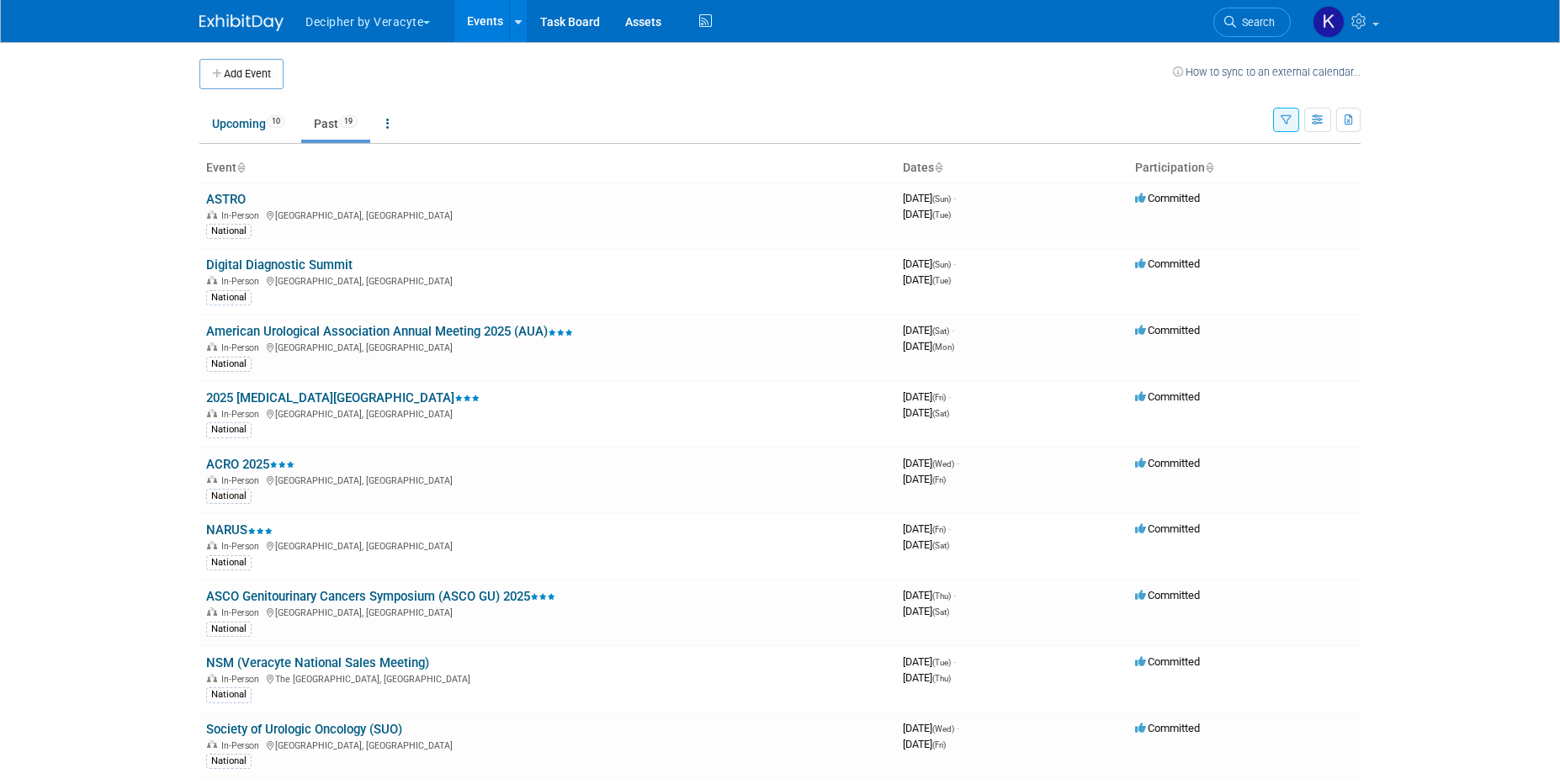
click at [1283, 116] on icon "button" at bounding box center [1286, 120] width 11 height 11
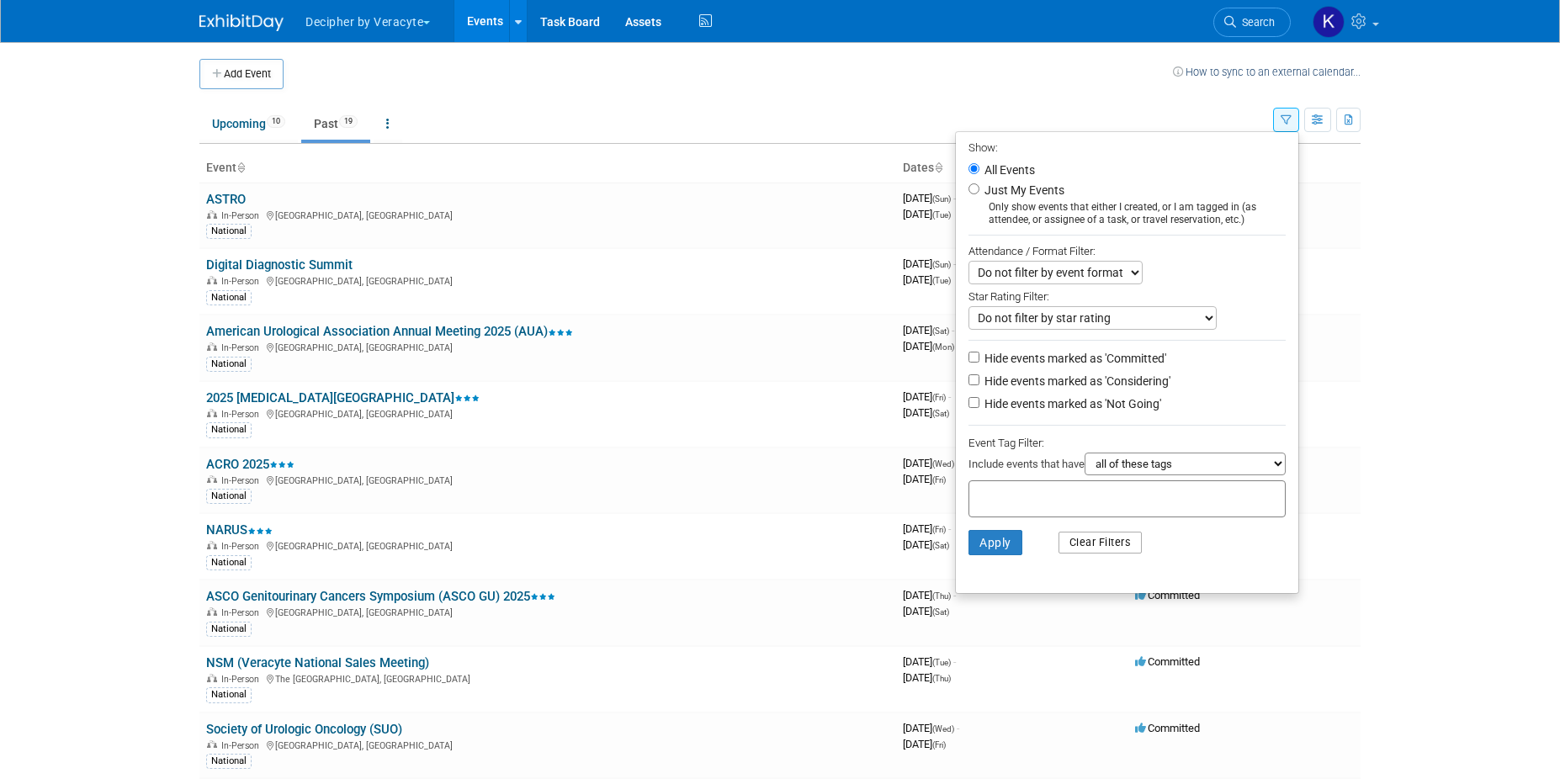
click at [1084, 542] on button "Clear Filters" at bounding box center [1100, 542] width 84 height 21
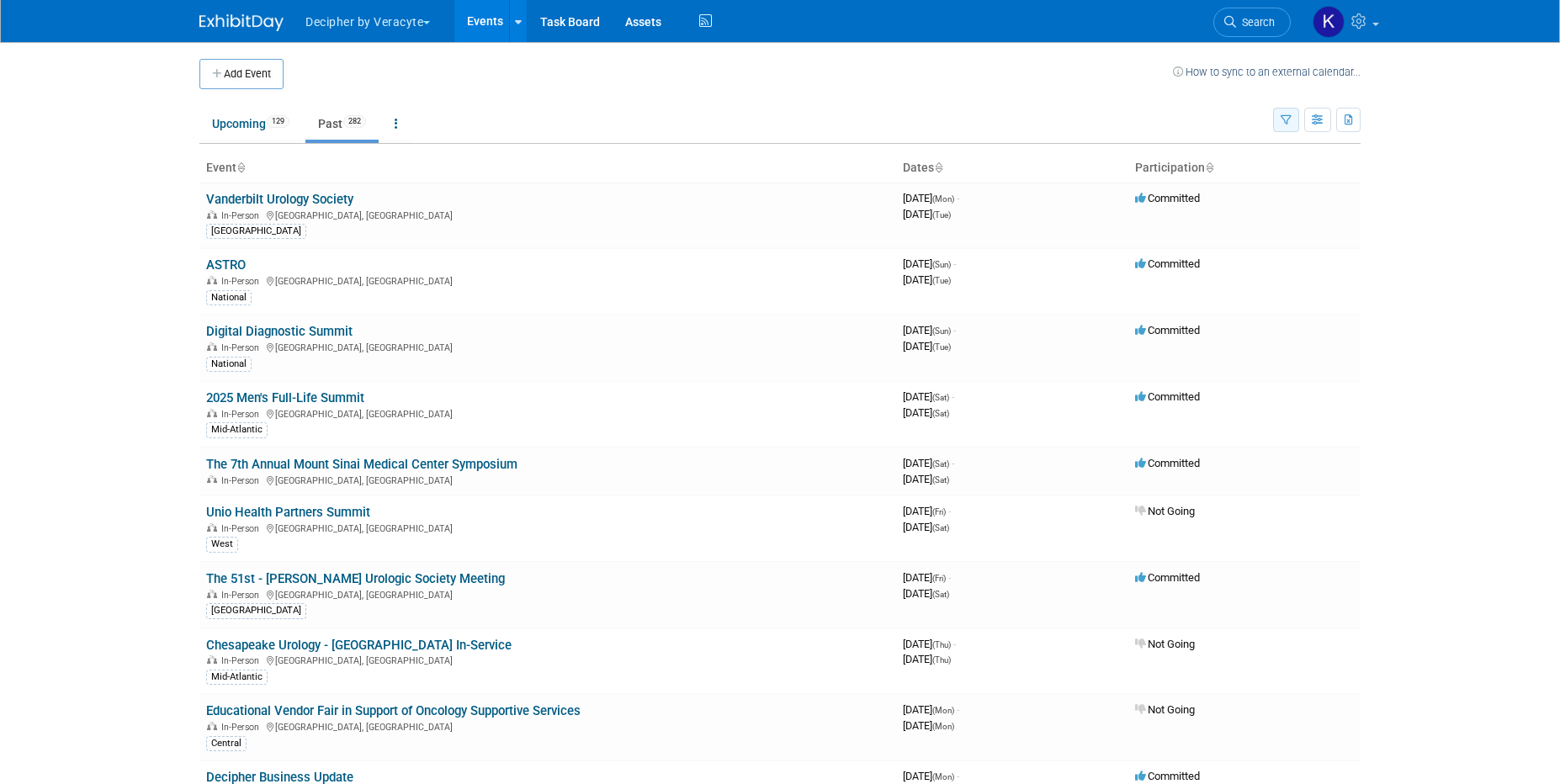
click at [1281, 122] on icon "button" at bounding box center [1286, 120] width 11 height 11
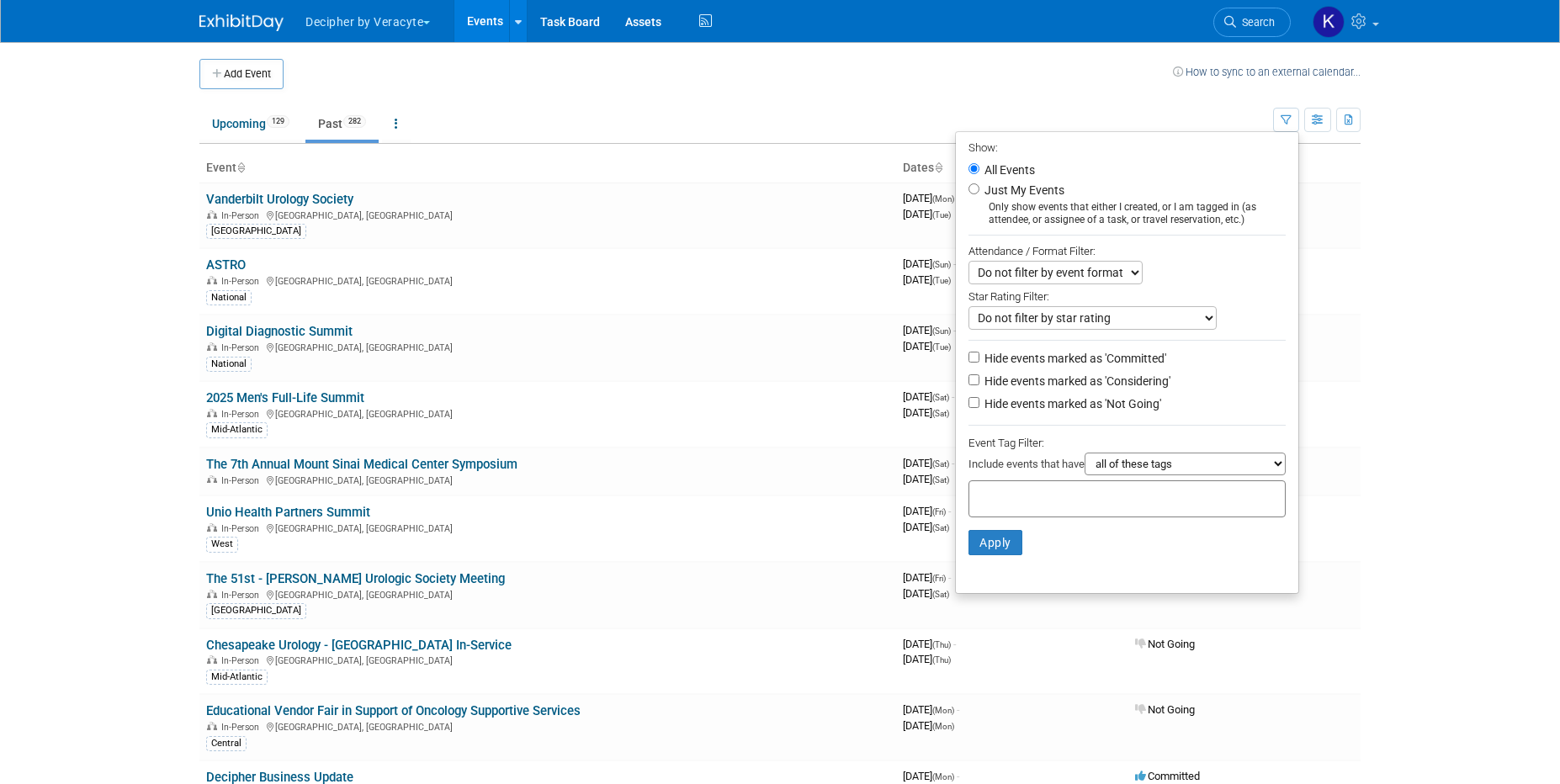
click at [1015, 387] on label "Hide events marked as 'Considering'" at bounding box center [1076, 380] width 189 height 17
click at [980, 385] on input "Hide events marked as 'Considering'" at bounding box center [974, 379] width 11 height 11
checkbox input "true"
click at [1014, 402] on label "Hide events marked as 'Not Going'" at bounding box center [1071, 403] width 180 height 17
click at [980, 402] on input "Hide events marked as 'Not Going'" at bounding box center [974, 402] width 11 height 11
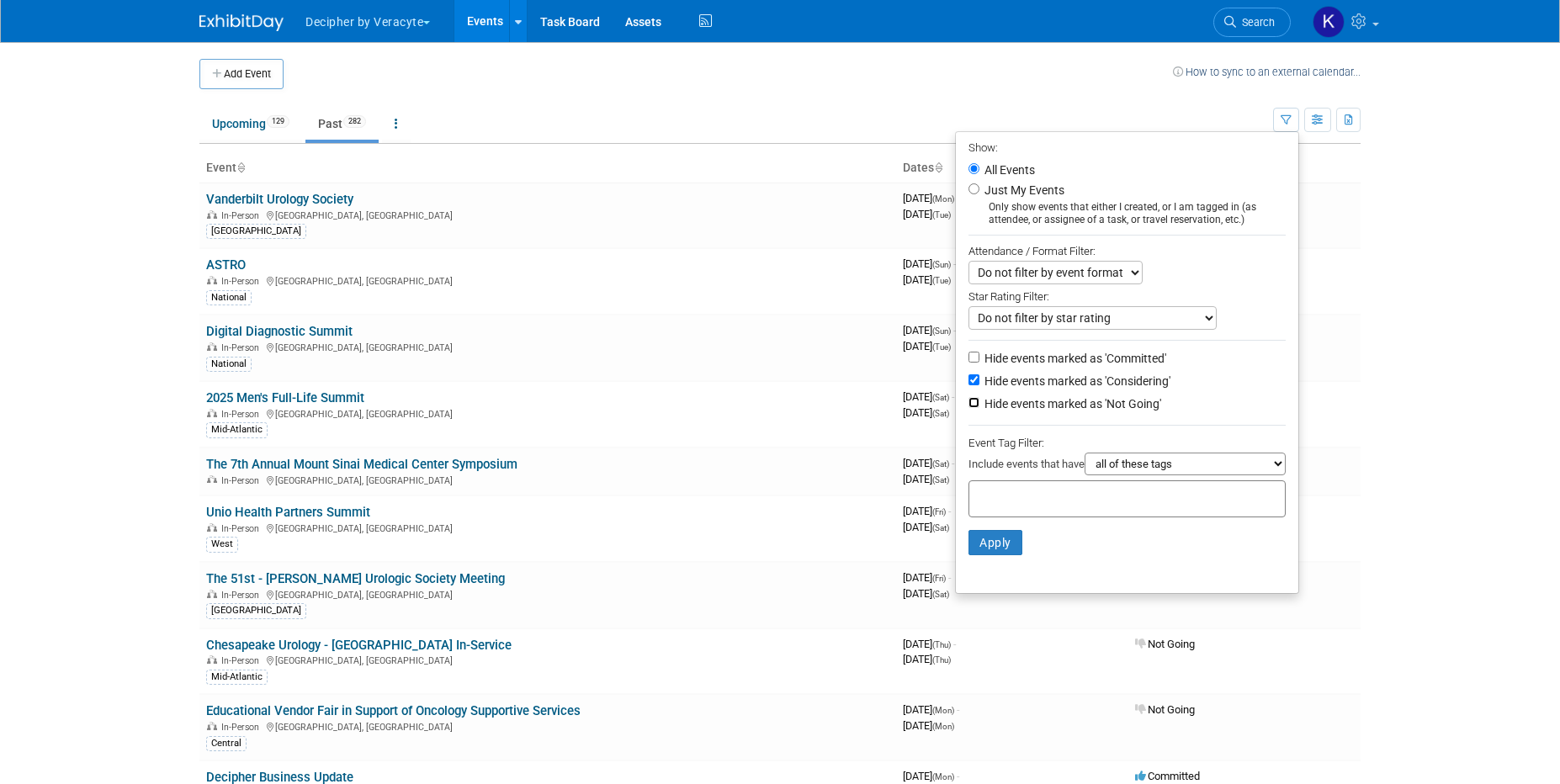
checkbox input "true"
click at [994, 548] on button "Apply" at bounding box center [995, 542] width 54 height 25
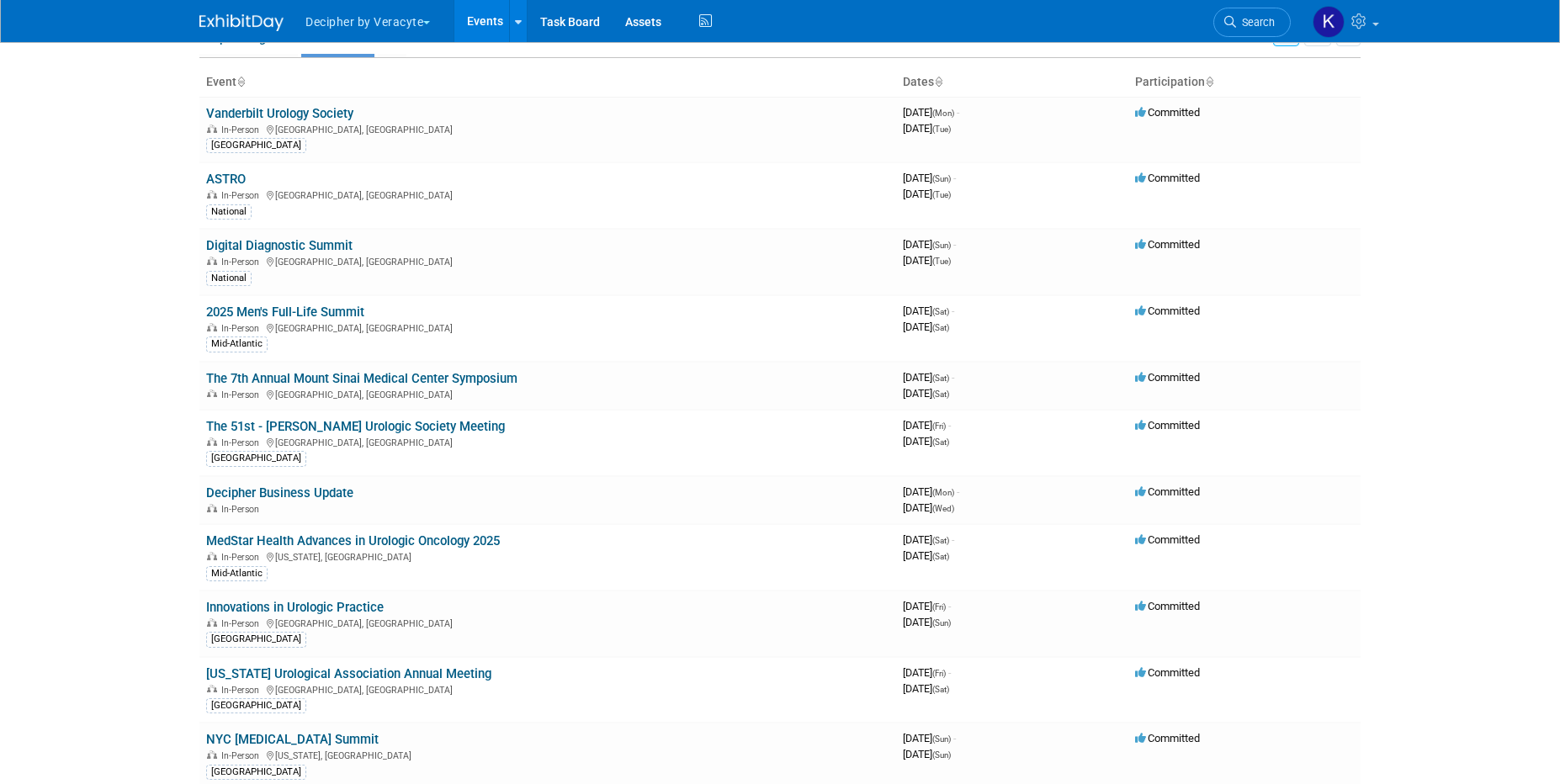
scroll to position [61, 0]
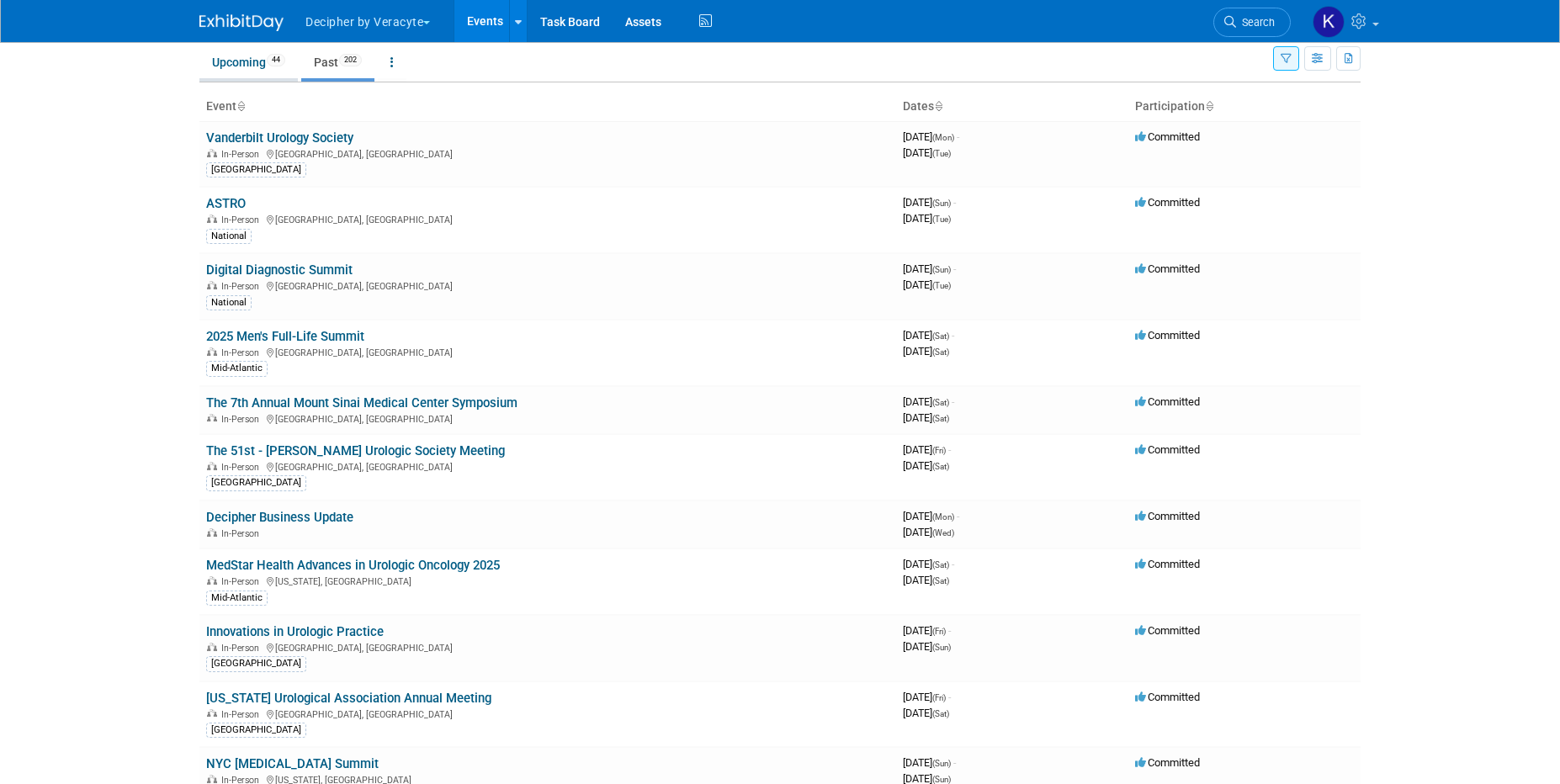
click at [223, 72] on link "Upcoming 44" at bounding box center [248, 61] width 99 height 32
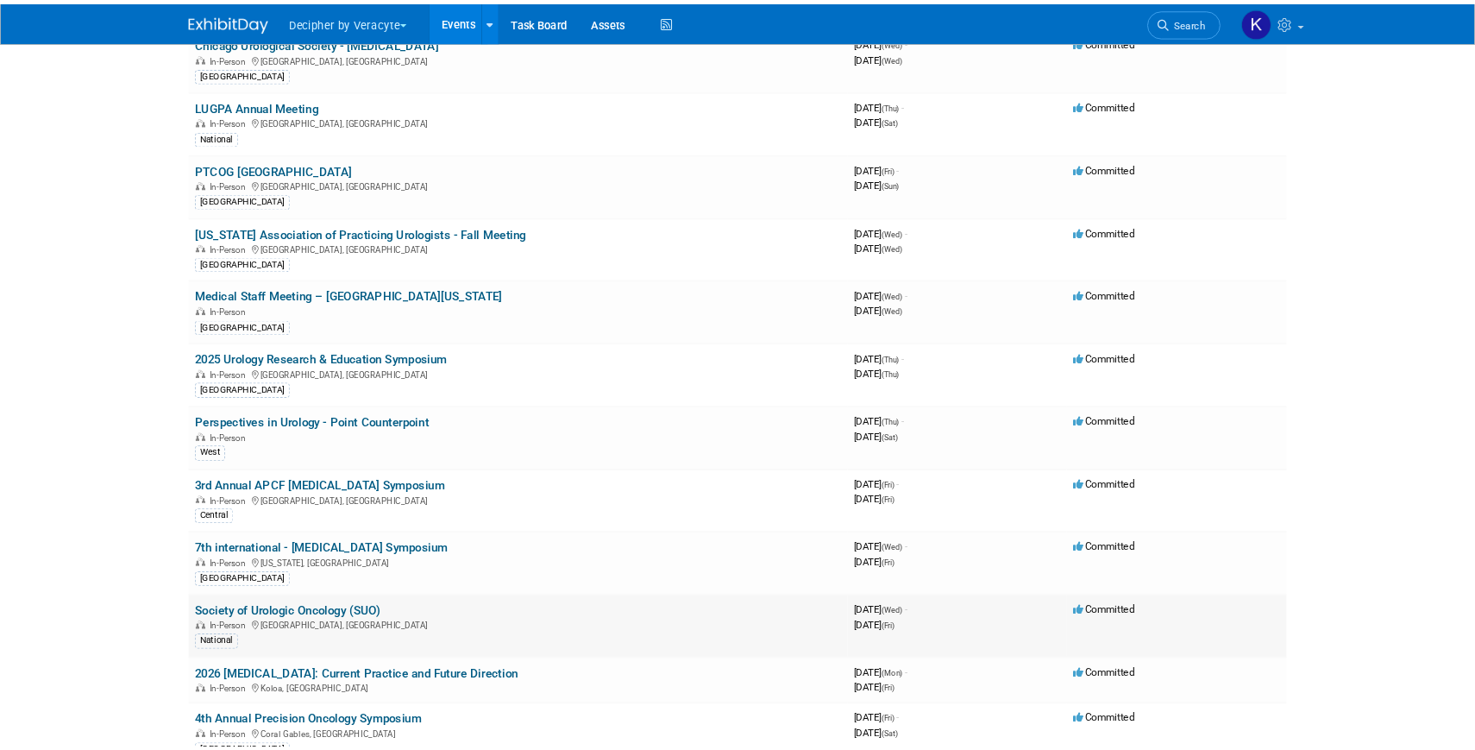
scroll to position [1520, 0]
